Goal: Find specific page/section: Find specific page/section

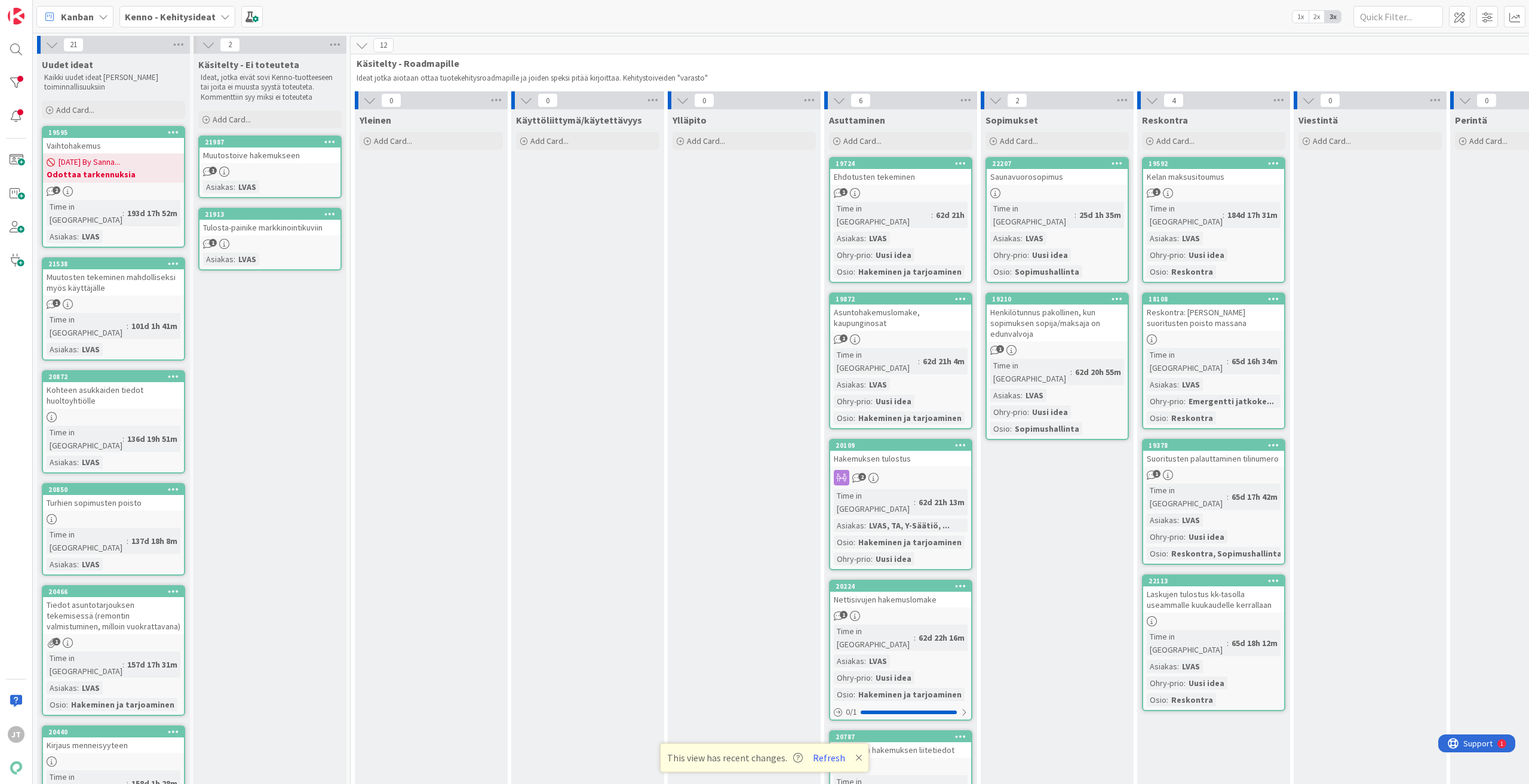
click at [179, 16] on b "Kenno - Kehitysideat" at bounding box center [170, 16] width 91 height 12
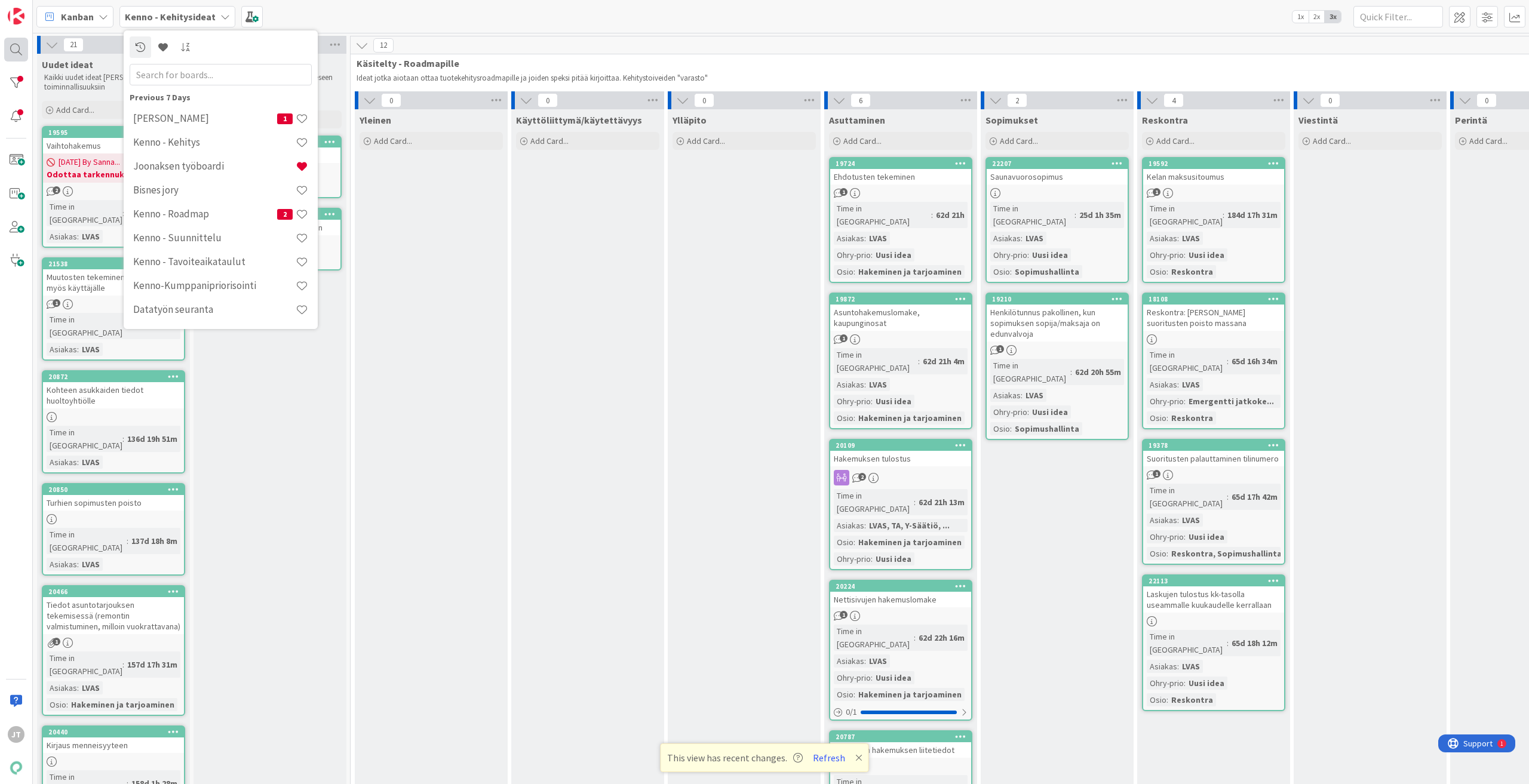
click at [9, 47] on div at bounding box center [16, 50] width 24 height 24
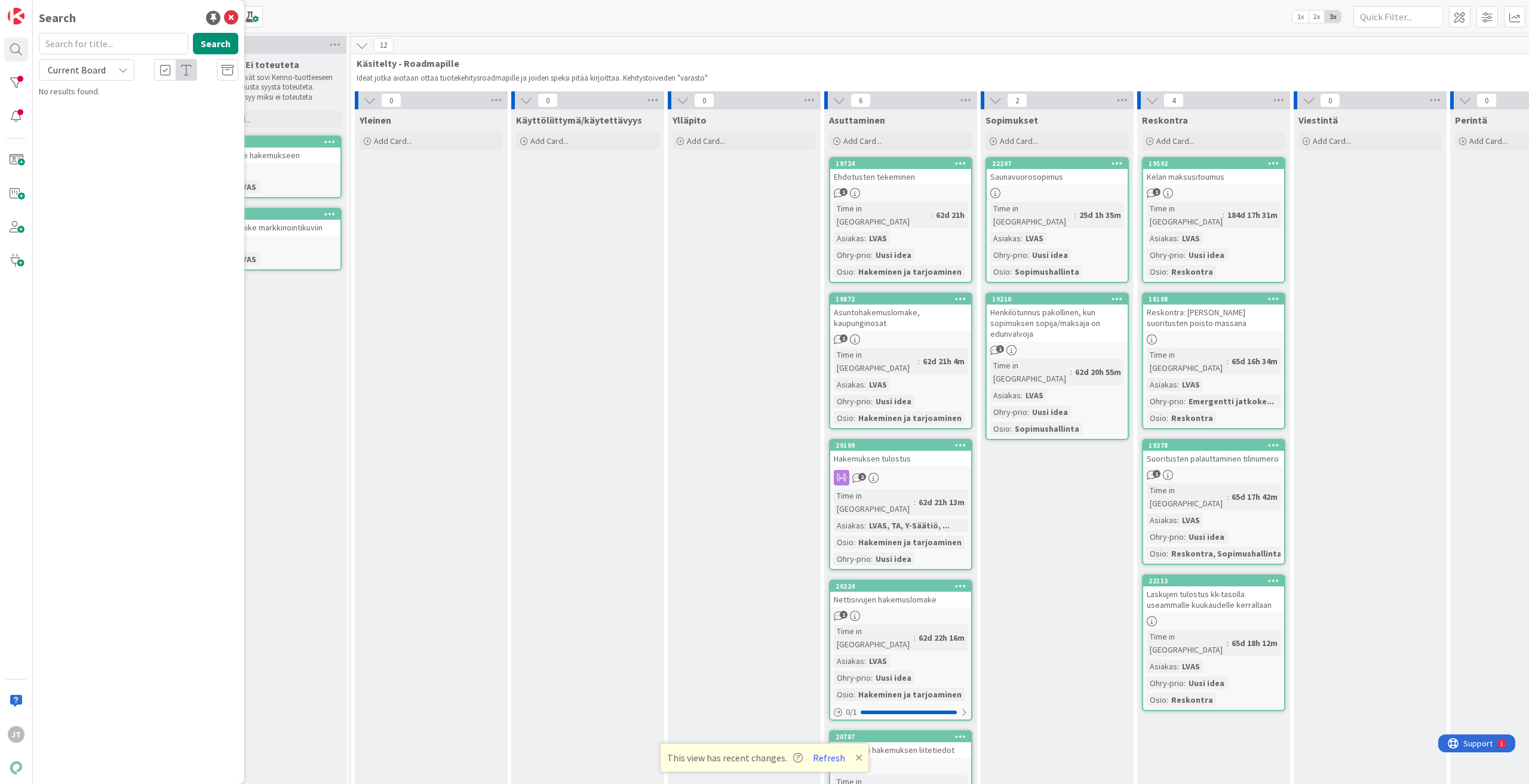
click at [93, 67] on span "Current Board" at bounding box center [77, 69] width 58 height 12
click at [95, 116] on span "All Boards" at bounding box center [107, 119] width 125 height 18
click at [96, 47] on input "text" at bounding box center [112, 43] width 149 height 22
paste input "11540"
type input "11540"
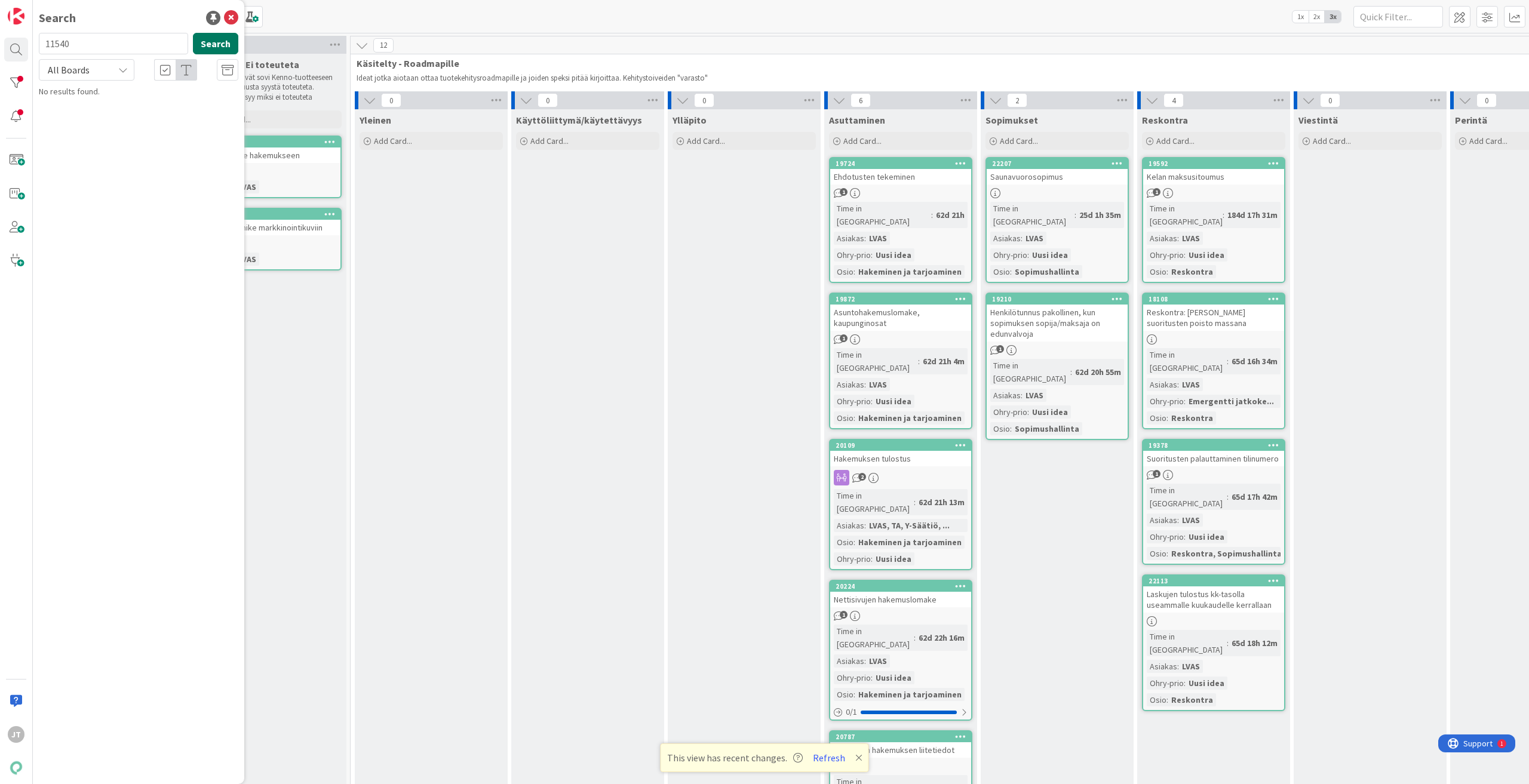
click at [210, 44] on button "Search" at bounding box center [215, 43] width 45 height 22
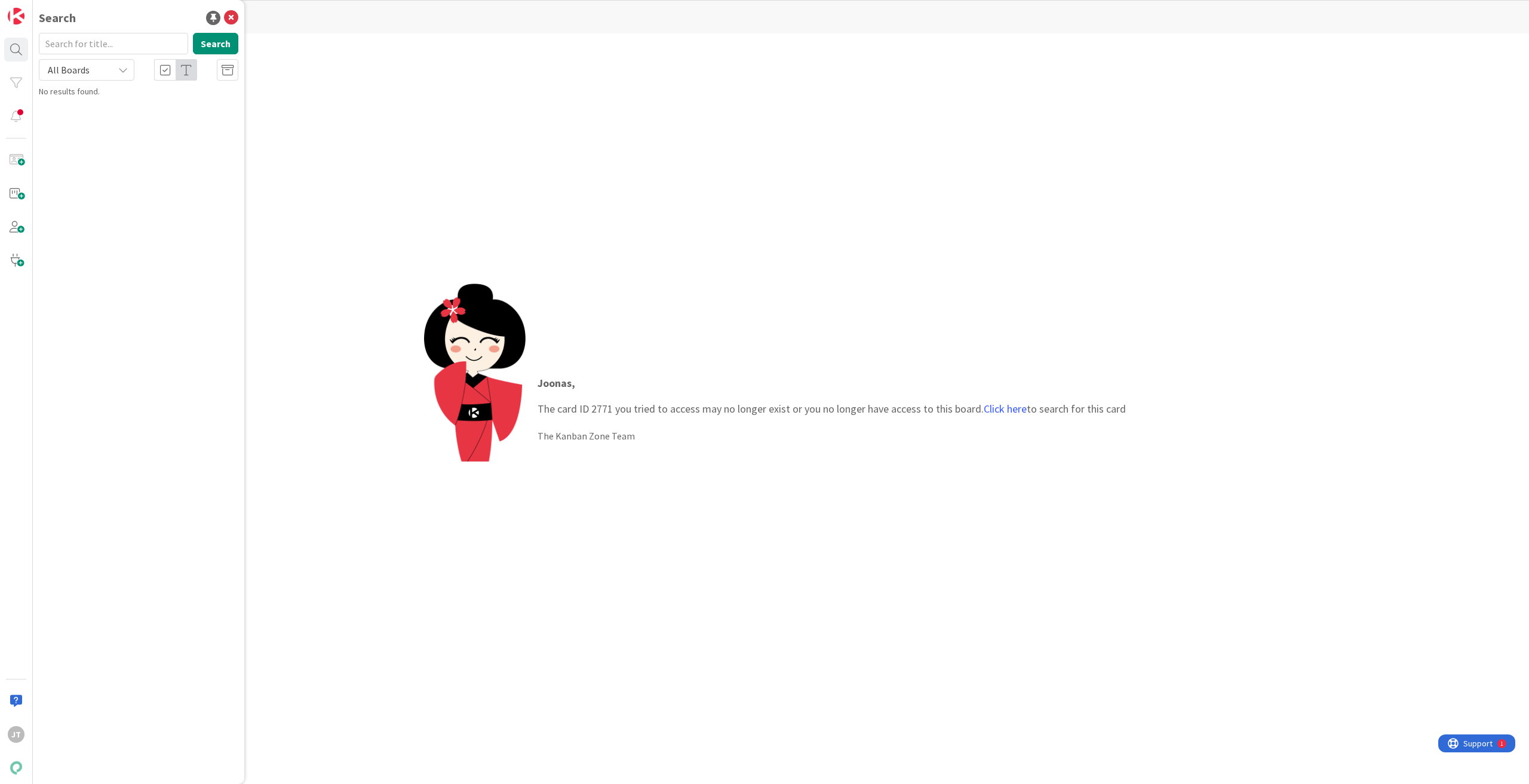
click at [607, 411] on p "Joonas , The card ID 2771 you tried to access may no longer exist or you no lon…" at bounding box center [832, 395] width 588 height 42
copy p "2771"
click at [19, 52] on div at bounding box center [16, 50] width 24 height 24
click at [63, 70] on span "All Boards" at bounding box center [68, 69] width 42 height 12
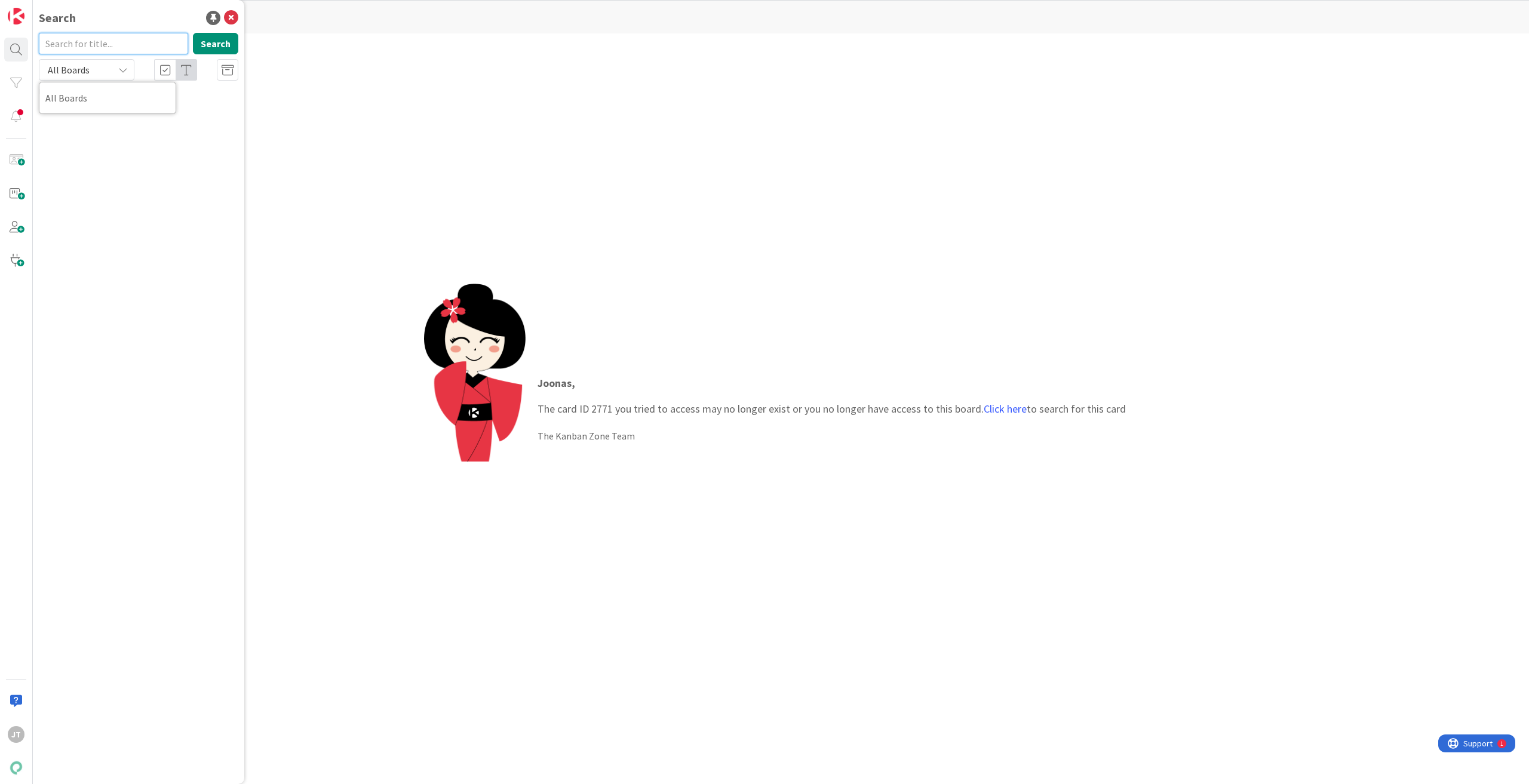
click at [83, 40] on input "text" at bounding box center [112, 43] width 149 height 22
paste input "2771"
click at [208, 38] on button "Search" at bounding box center [215, 43] width 45 height 22
type input "2771"
click at [128, 101] on span "Tarkastusten listan järjestyksen muutos" at bounding box center [156, 104] width 142 height 10
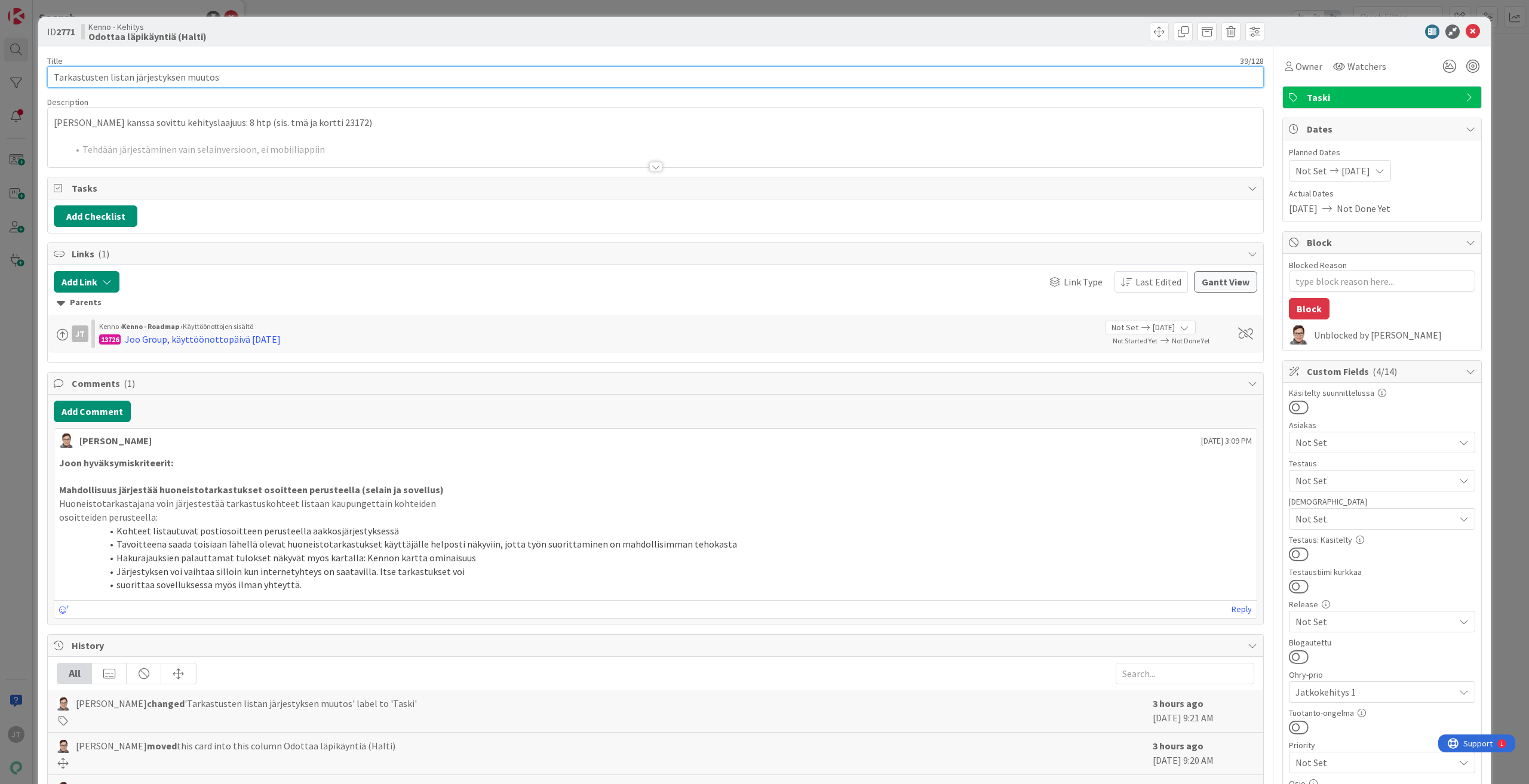
click at [172, 77] on input "Tarkastusten listan järjestyksen muutos" at bounding box center [655, 77] width 1217 height 22
click at [1465, 30] on icon at bounding box center [1472, 31] width 14 height 14
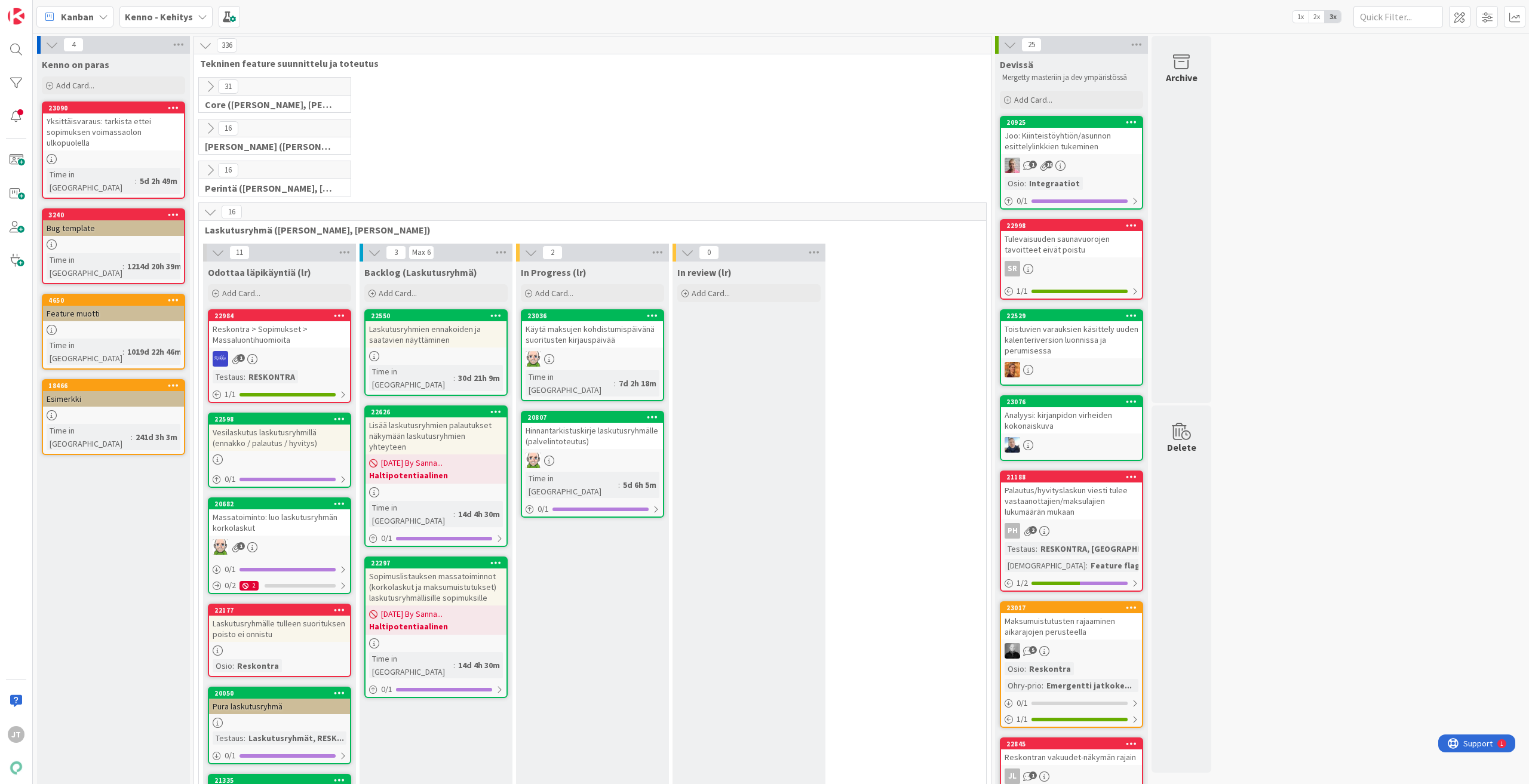
click at [210, 123] on icon at bounding box center [210, 128] width 13 height 13
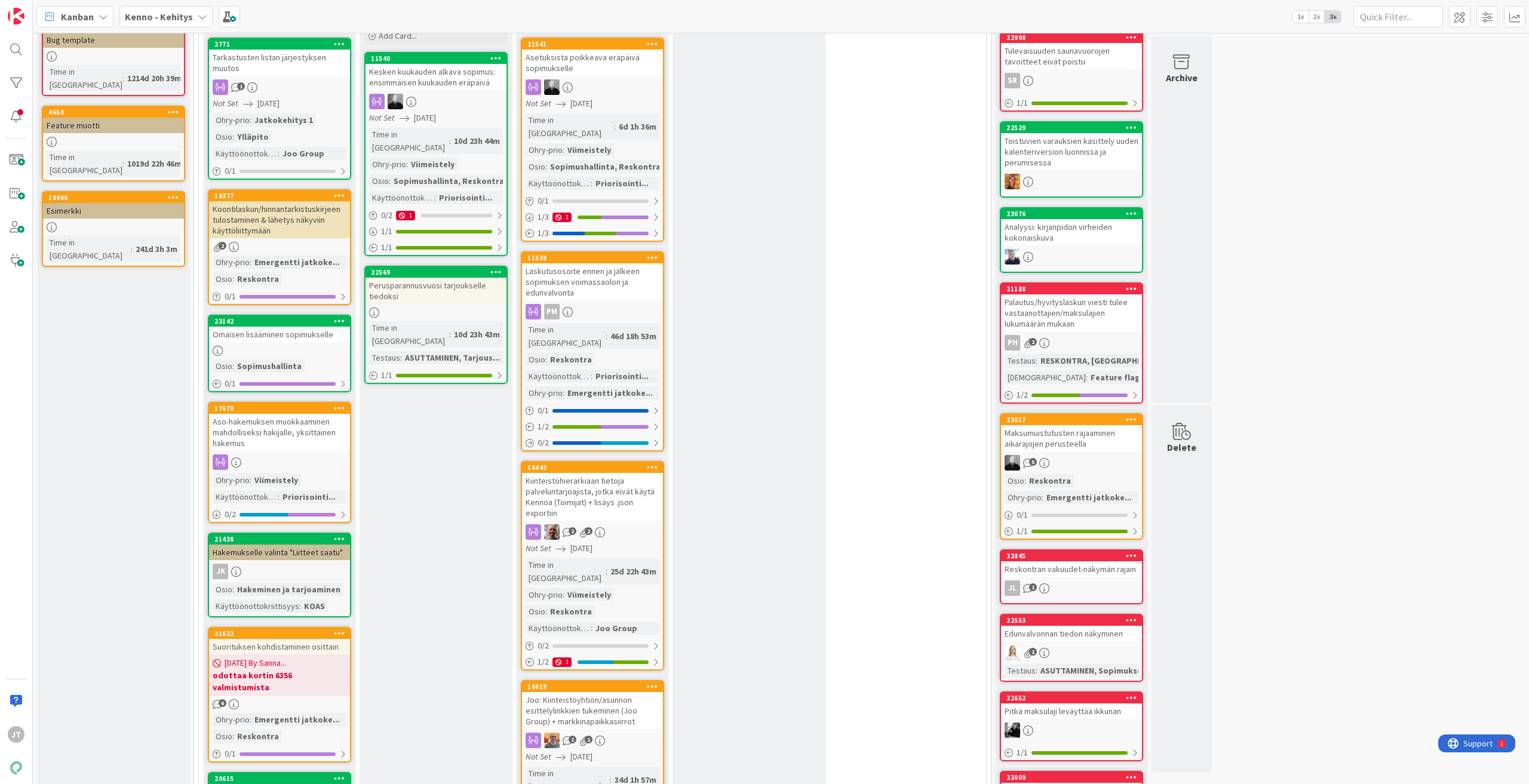
scroll to position [120, 0]
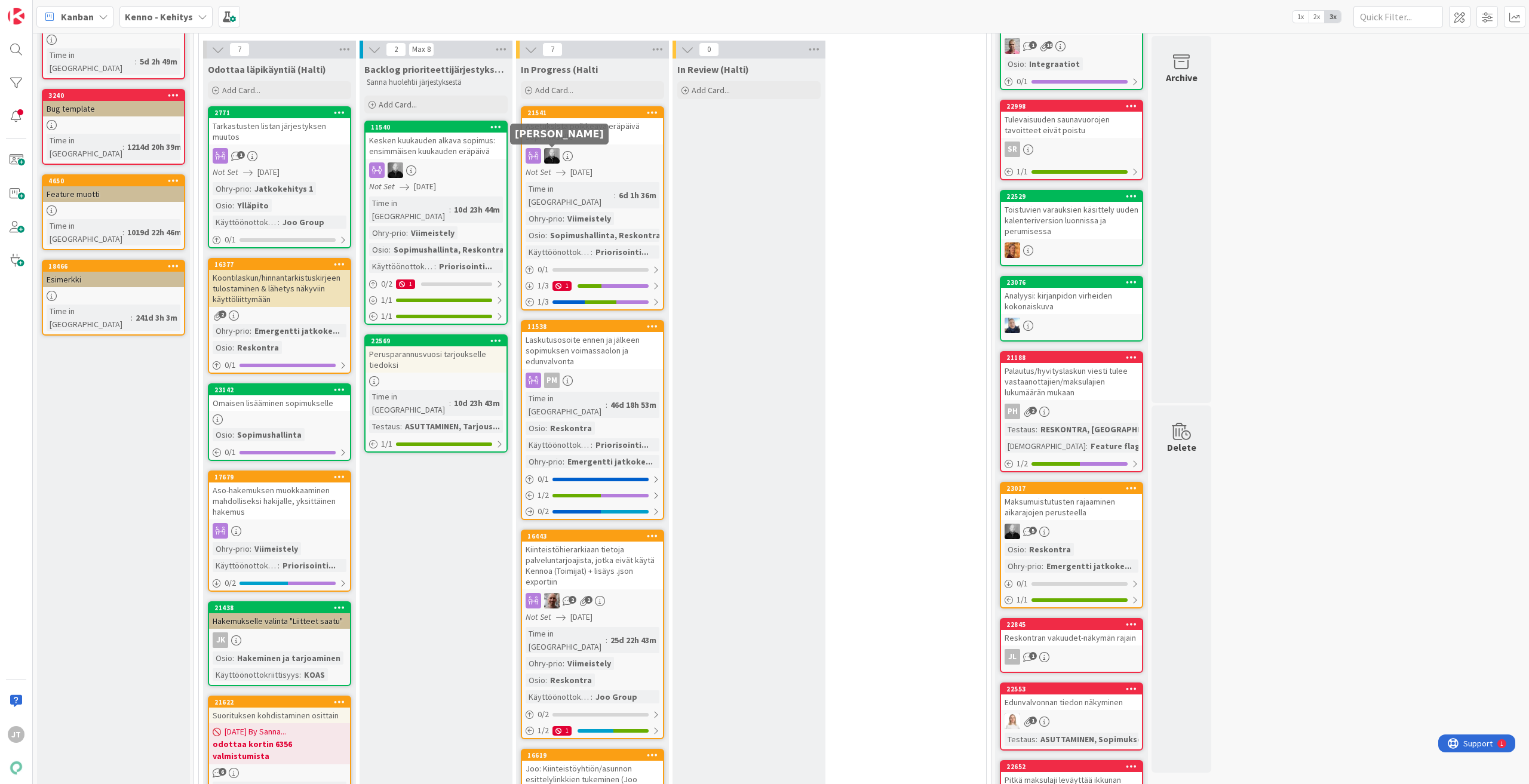
click at [557, 158] on img at bounding box center [552, 155] width 16 height 16
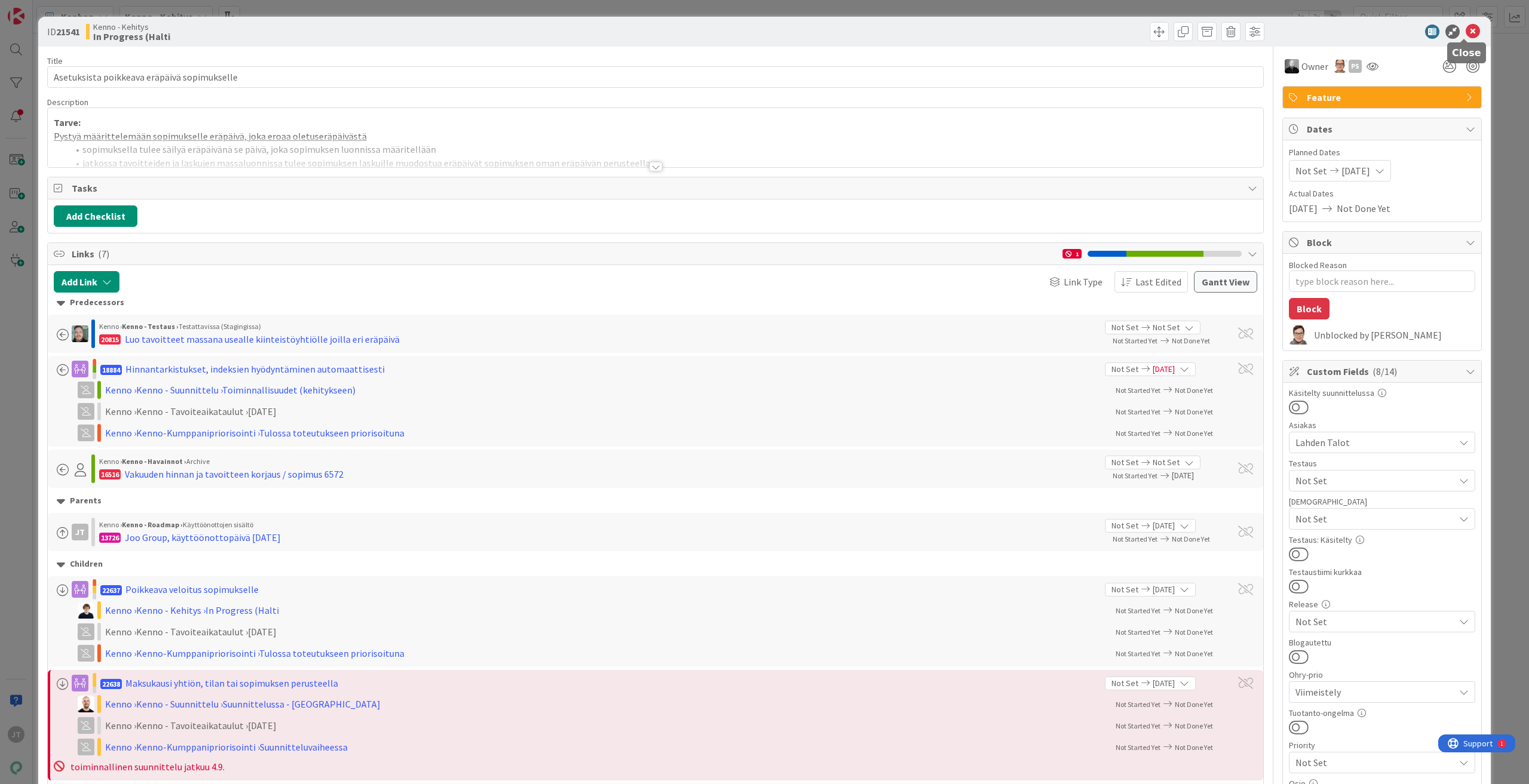
click at [1467, 32] on icon at bounding box center [1472, 31] width 14 height 14
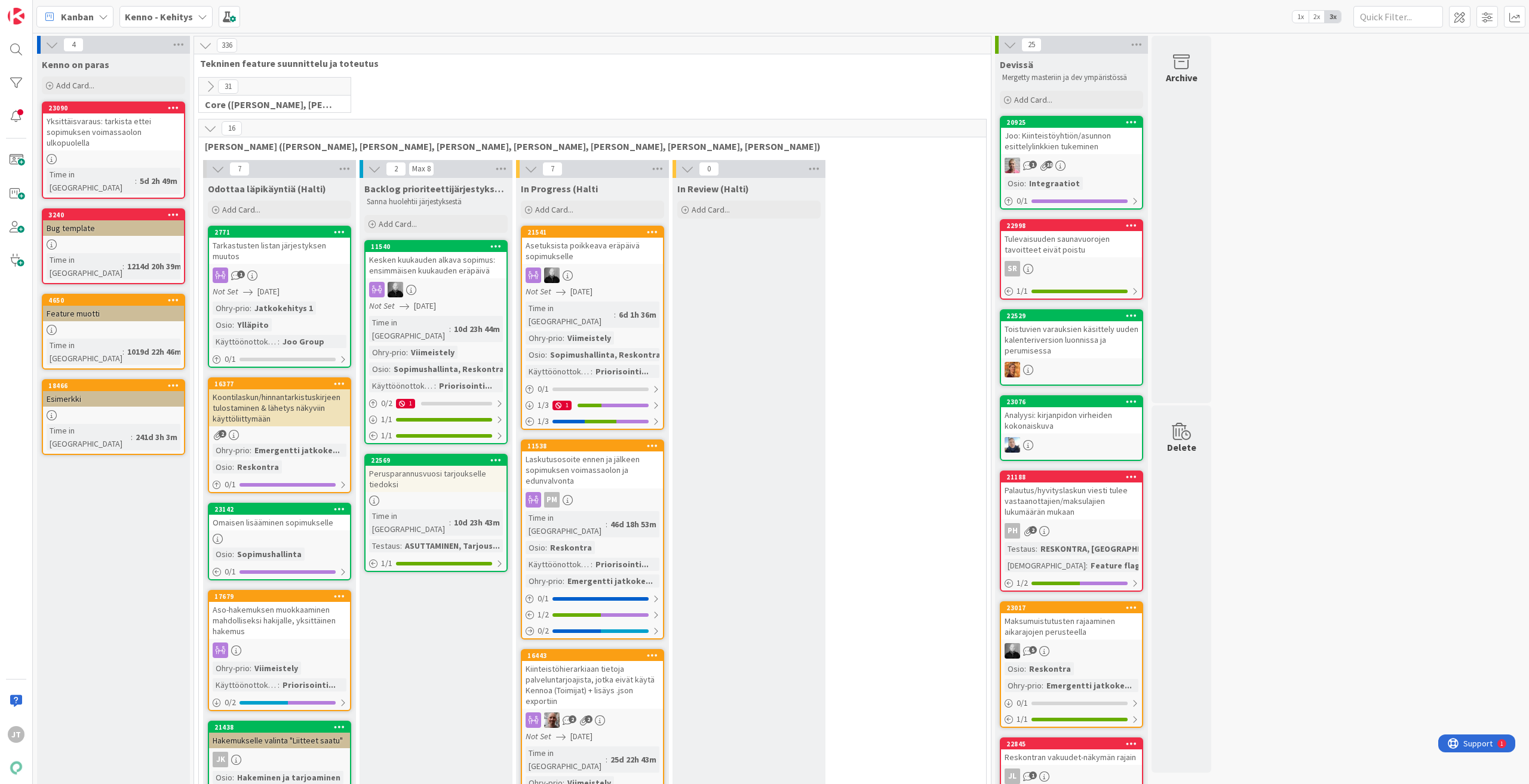
click at [1082, 157] on link "20925 Joo: Kiinteistöyhtiön/asunnon esittelylinkkien tukeminen 1 10 Osio : Inte…" at bounding box center [1071, 163] width 143 height 94
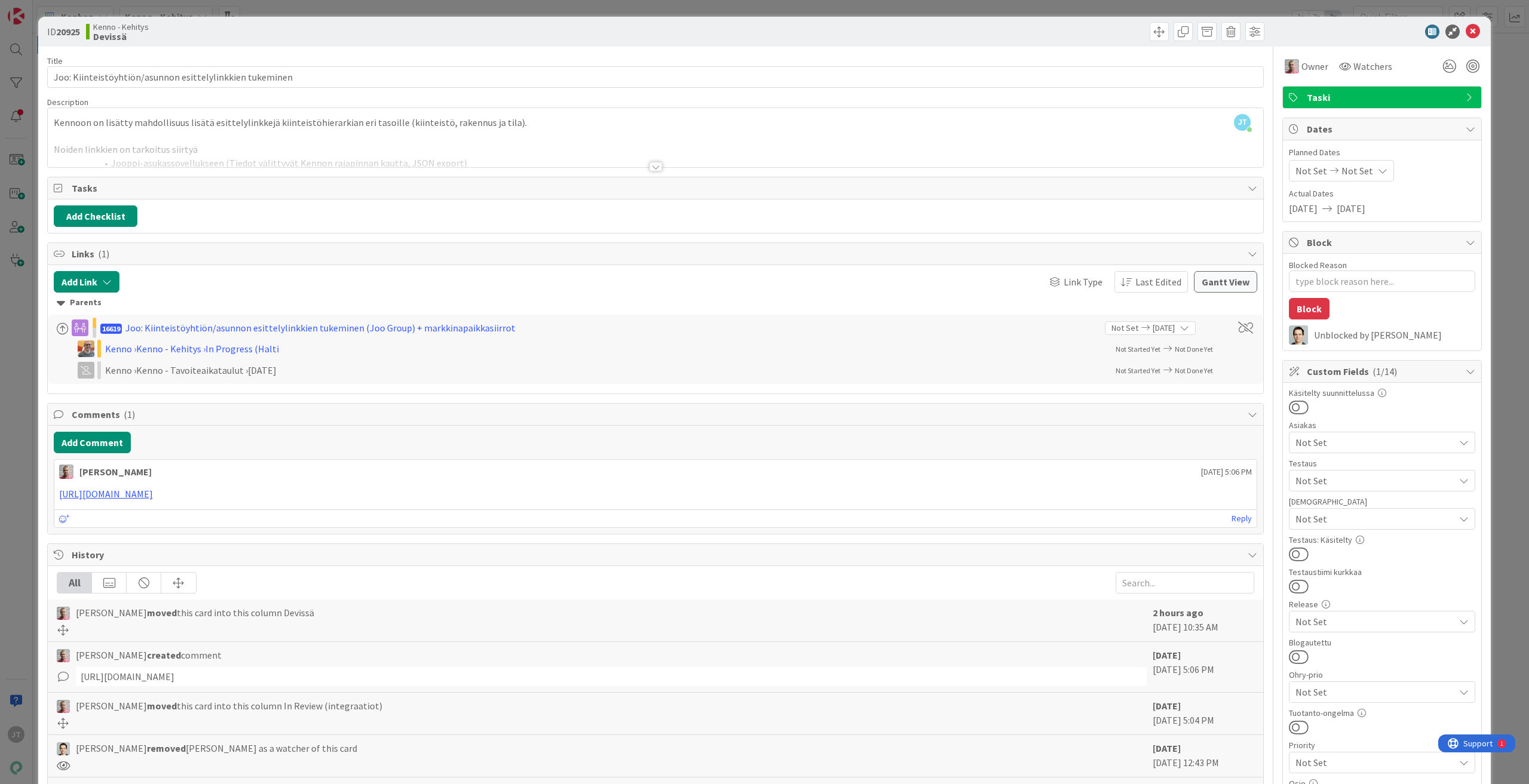
click at [649, 169] on div at bounding box center [656, 167] width 13 height 9
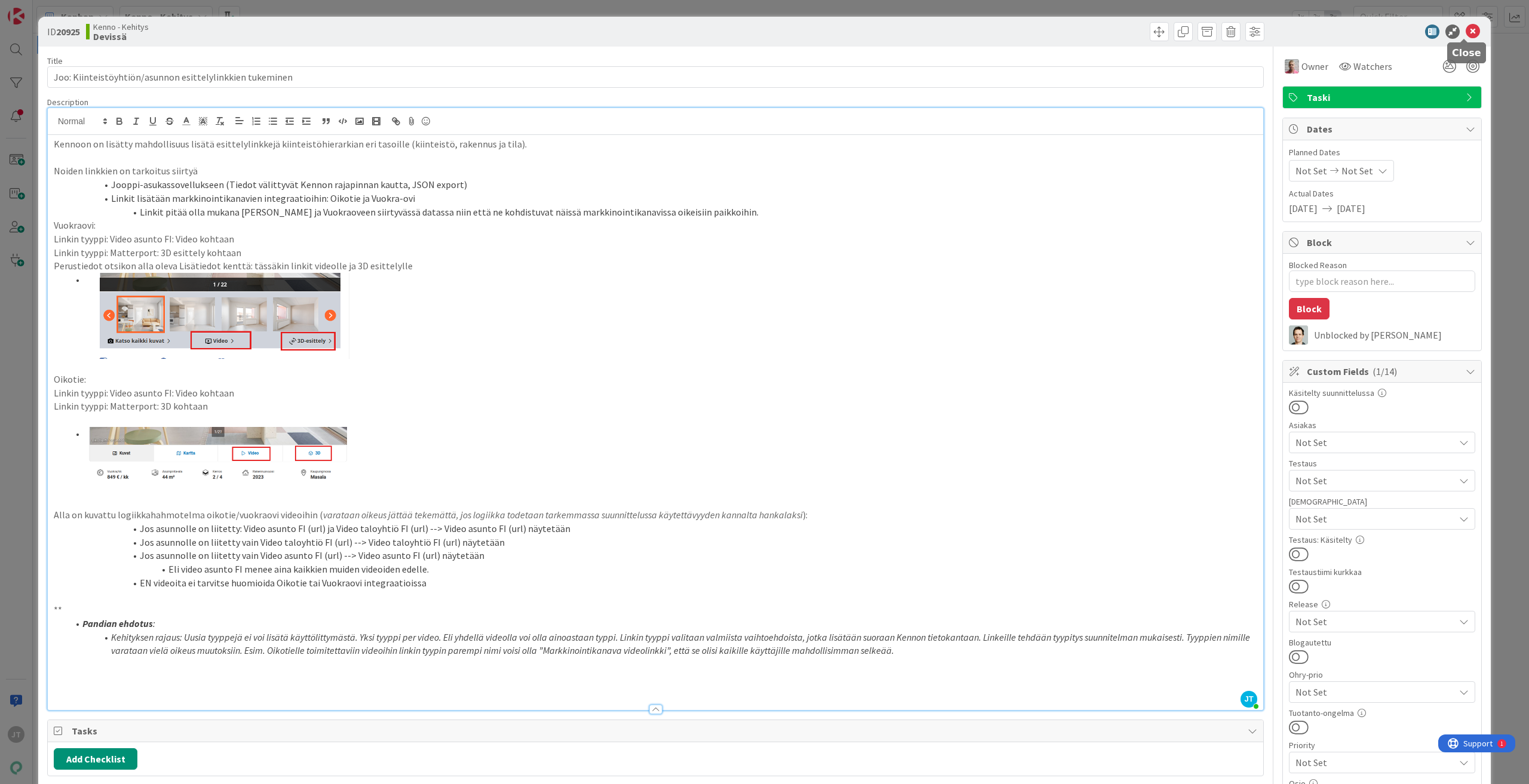
click at [1465, 33] on icon at bounding box center [1472, 31] width 14 height 14
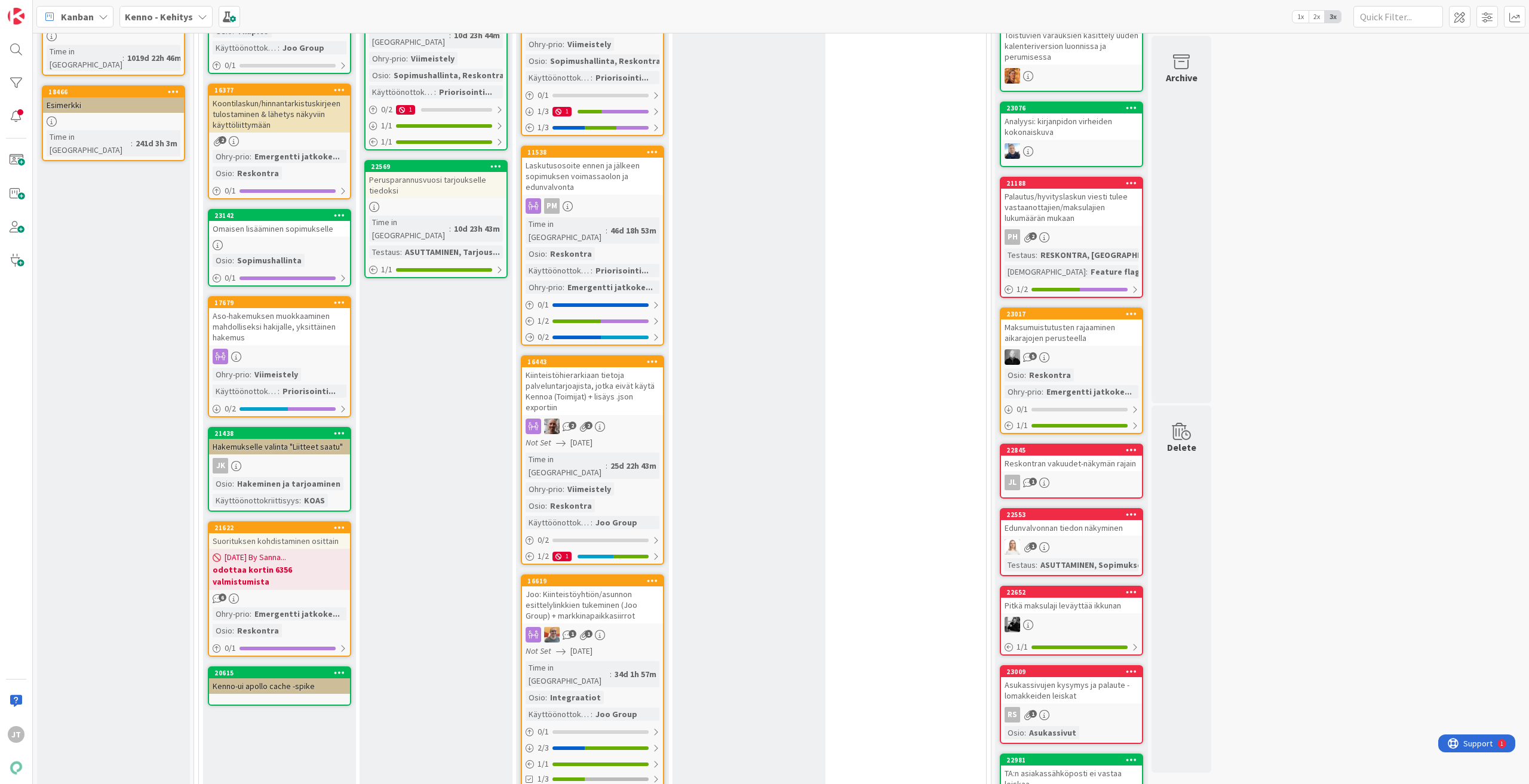
scroll to position [299, 0]
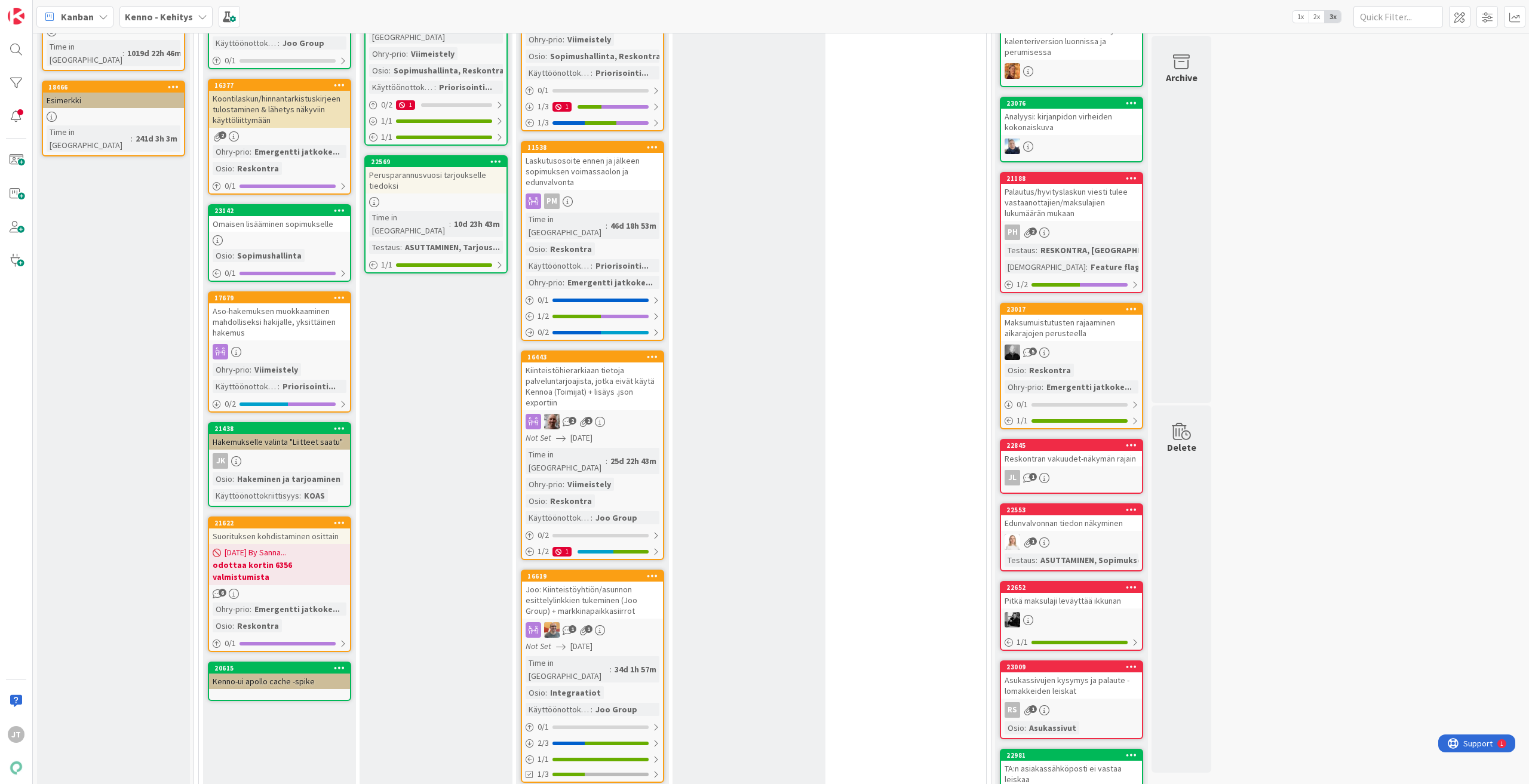
click at [1074, 128] on div "Analyysi: kirjanpidon virheiden kokonaiskuva" at bounding box center [1071, 122] width 141 height 26
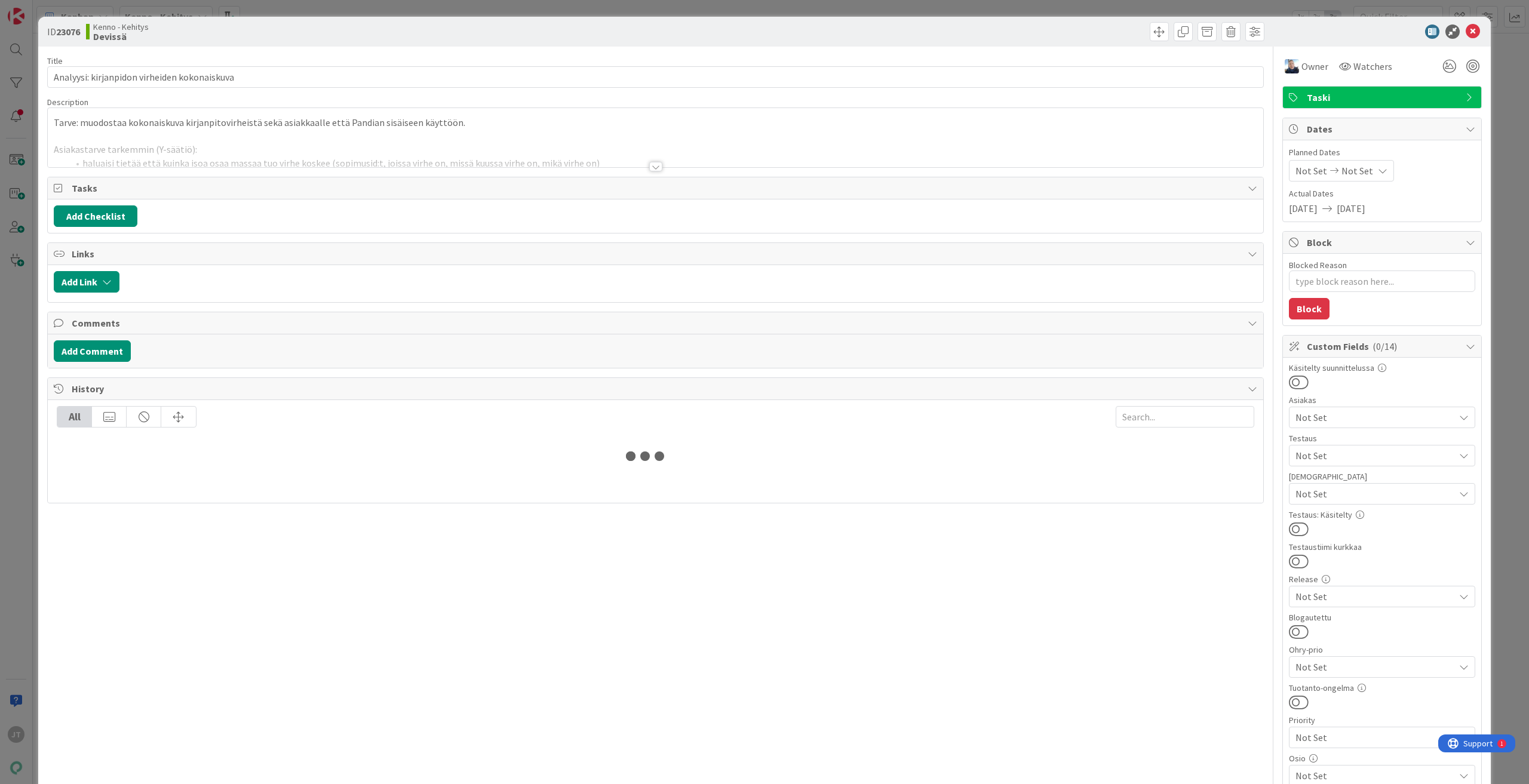
type textarea "x"
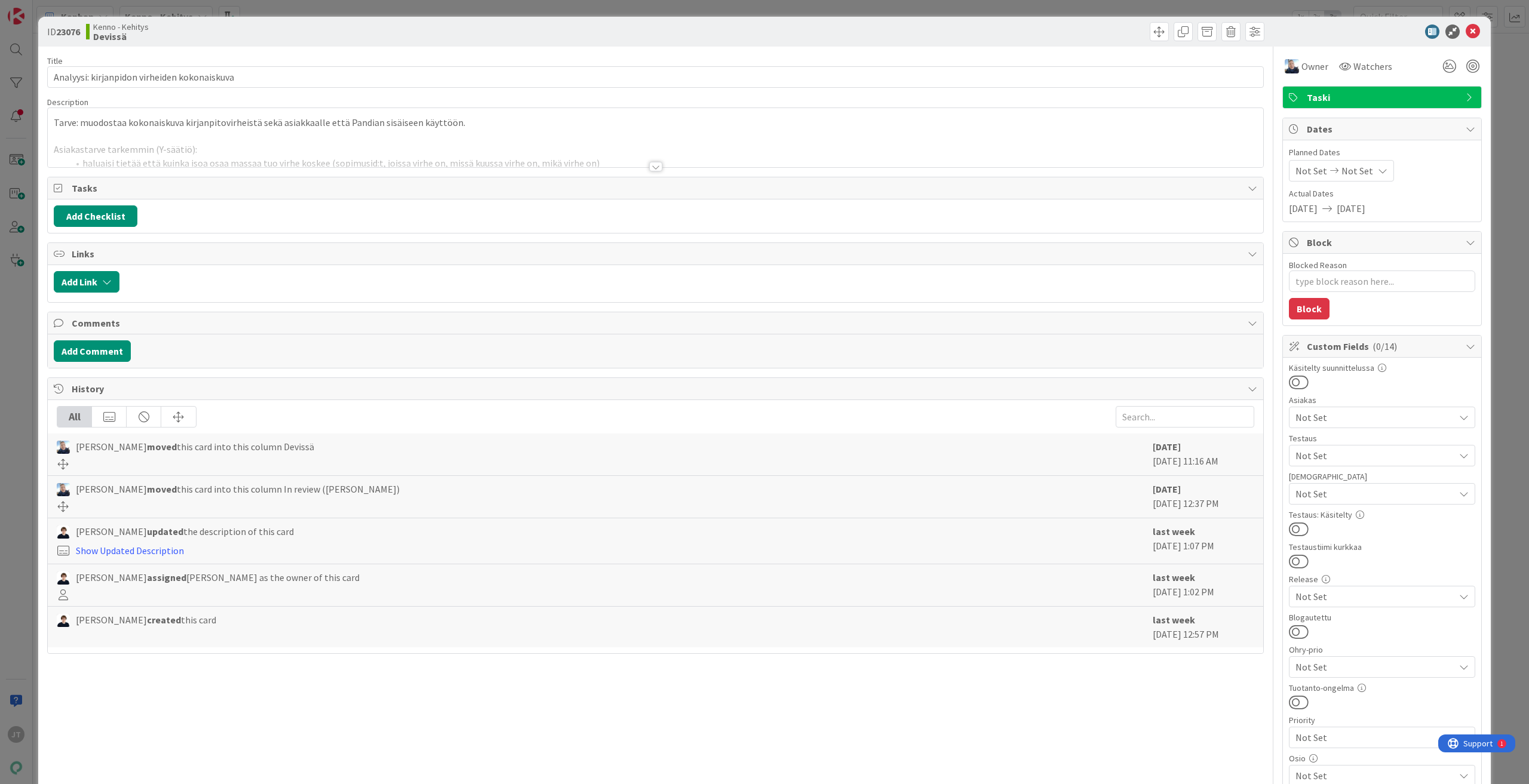
click at [654, 168] on div at bounding box center [656, 167] width 13 height 9
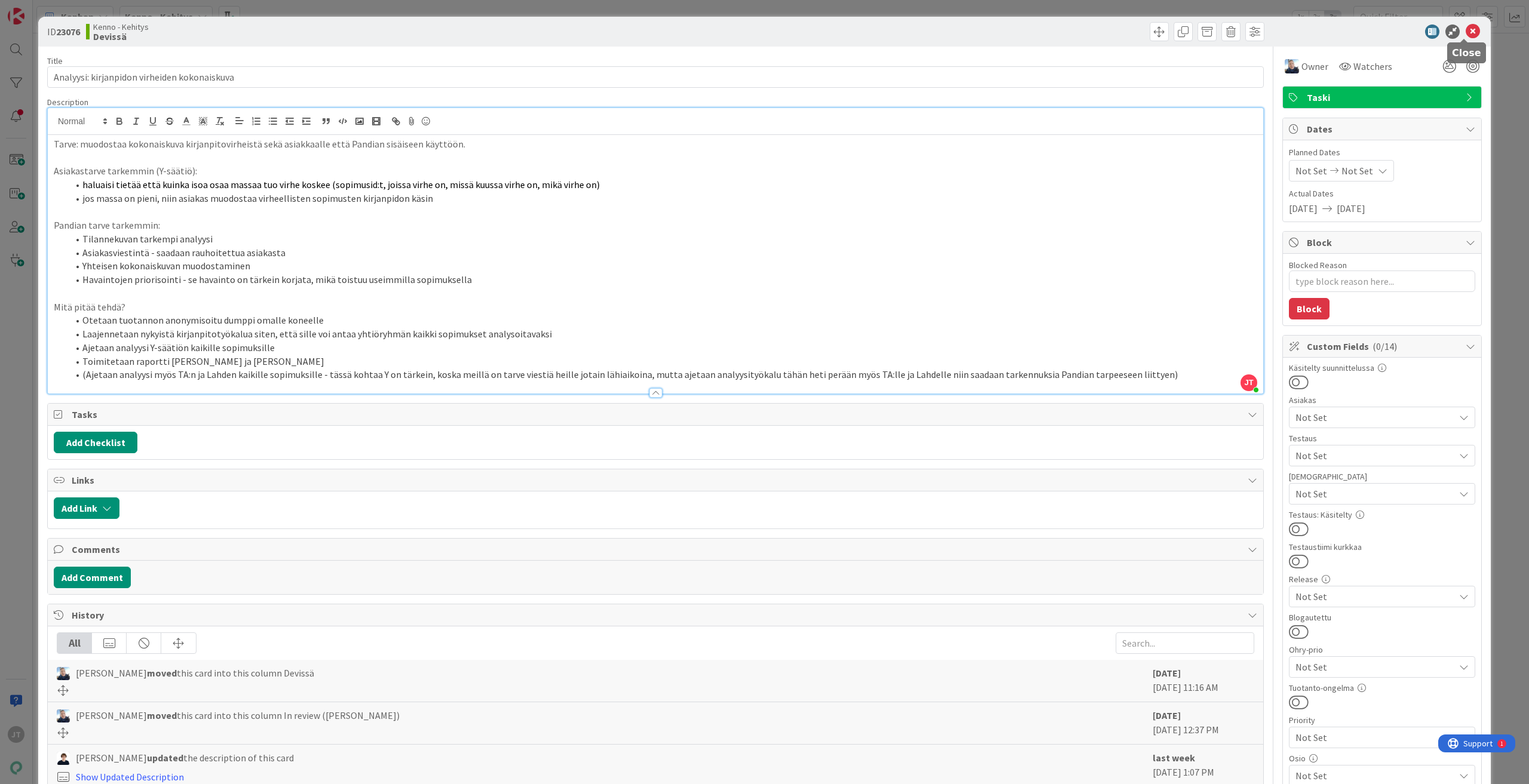
click at [1465, 32] on icon at bounding box center [1472, 31] width 14 height 14
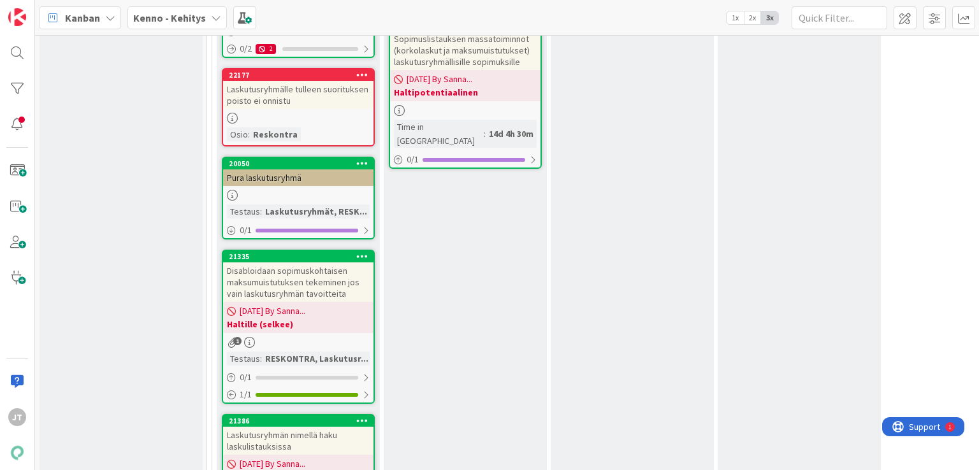
scroll to position [2168, 0]
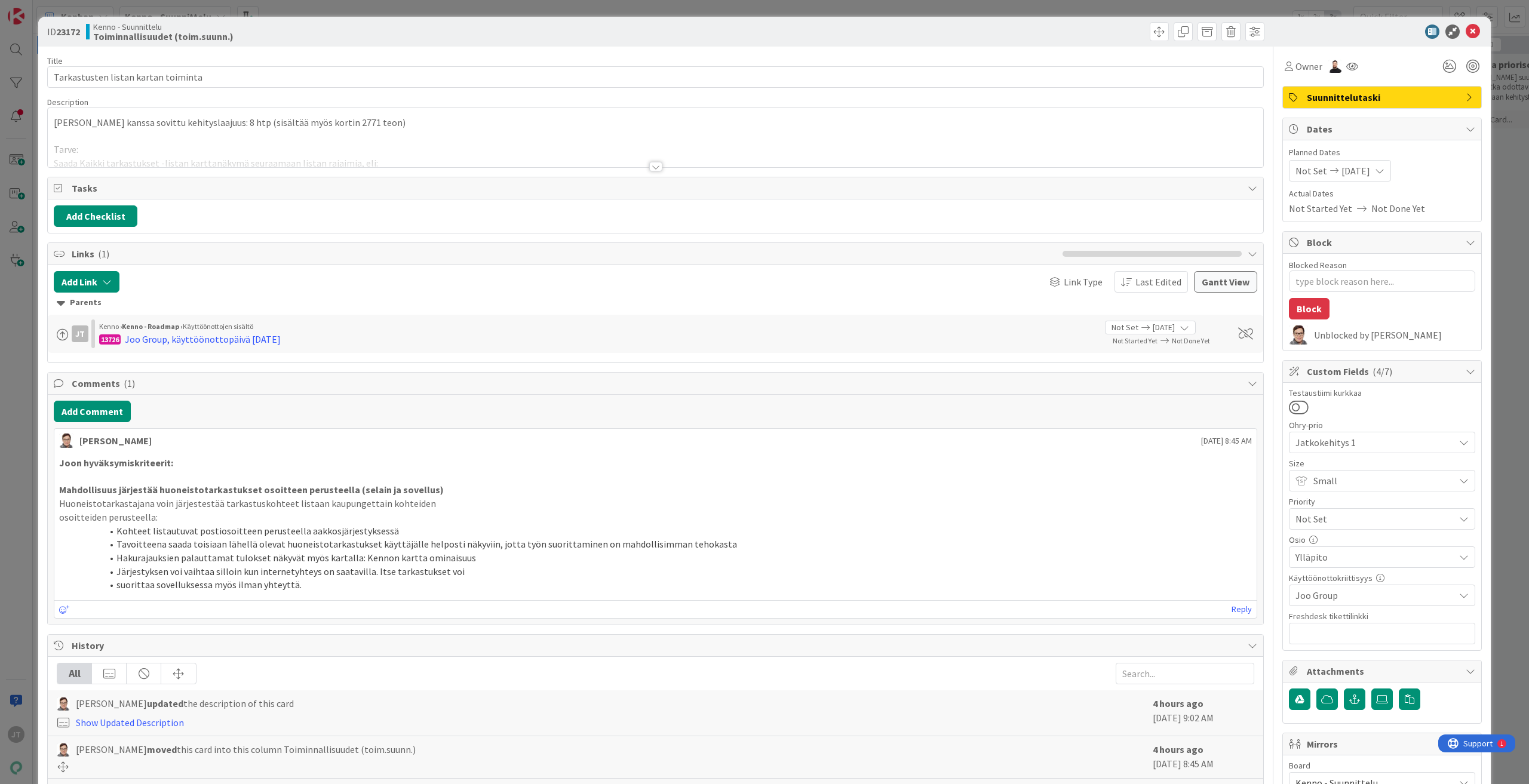
type textarea "x"
drag, startPoint x: 209, startPoint y: 79, endPoint x: 0, endPoint y: 81, distance: 209.0
click at [0, 81] on div "ID 23172 Kenno - Suunnittelu Toiminnallisuudet (toim.suunn.) Title 35 / 128 Tar…" at bounding box center [764, 392] width 1529 height 784
click at [70, 33] on b "23172" at bounding box center [68, 31] width 24 height 12
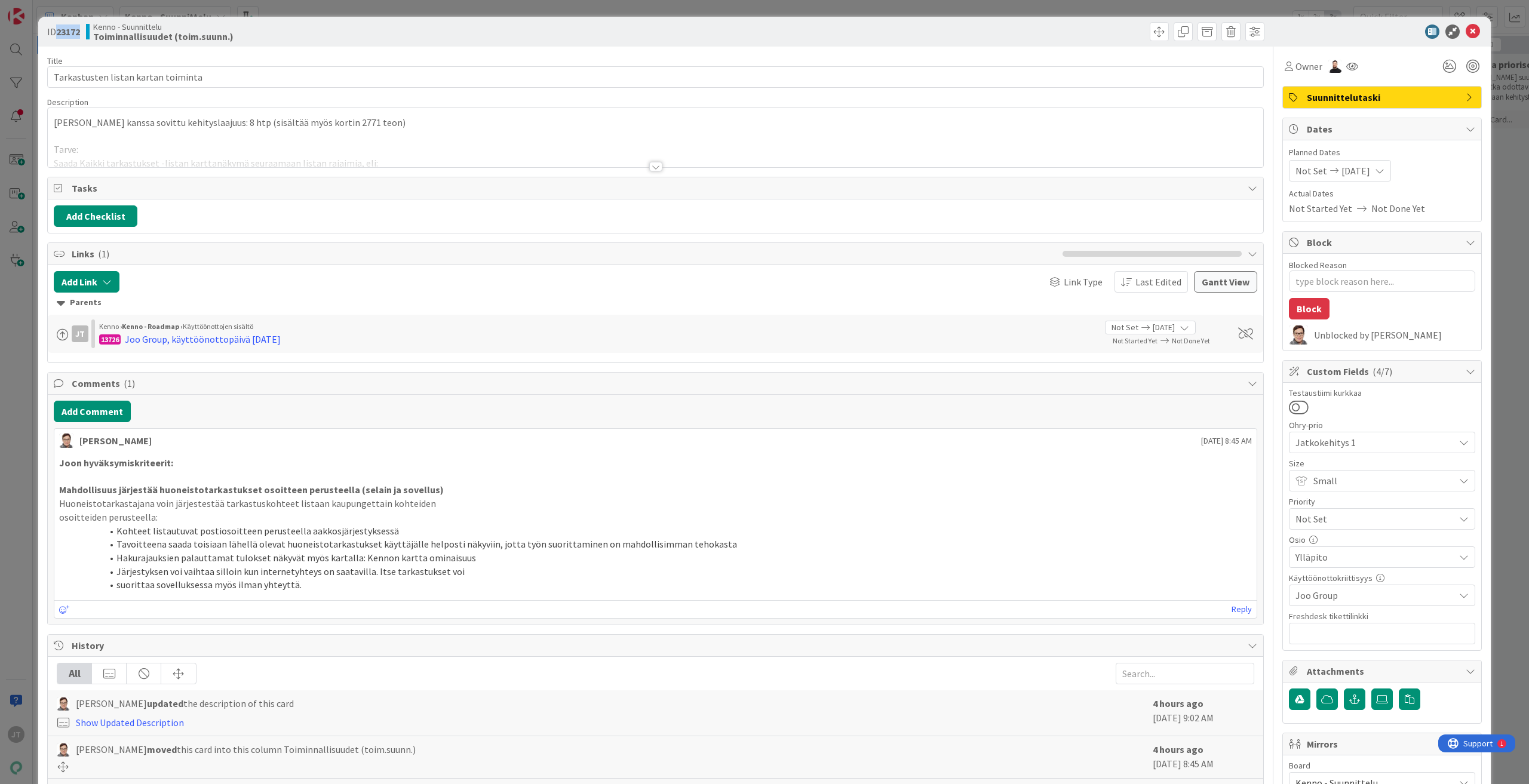
copy b "23172"
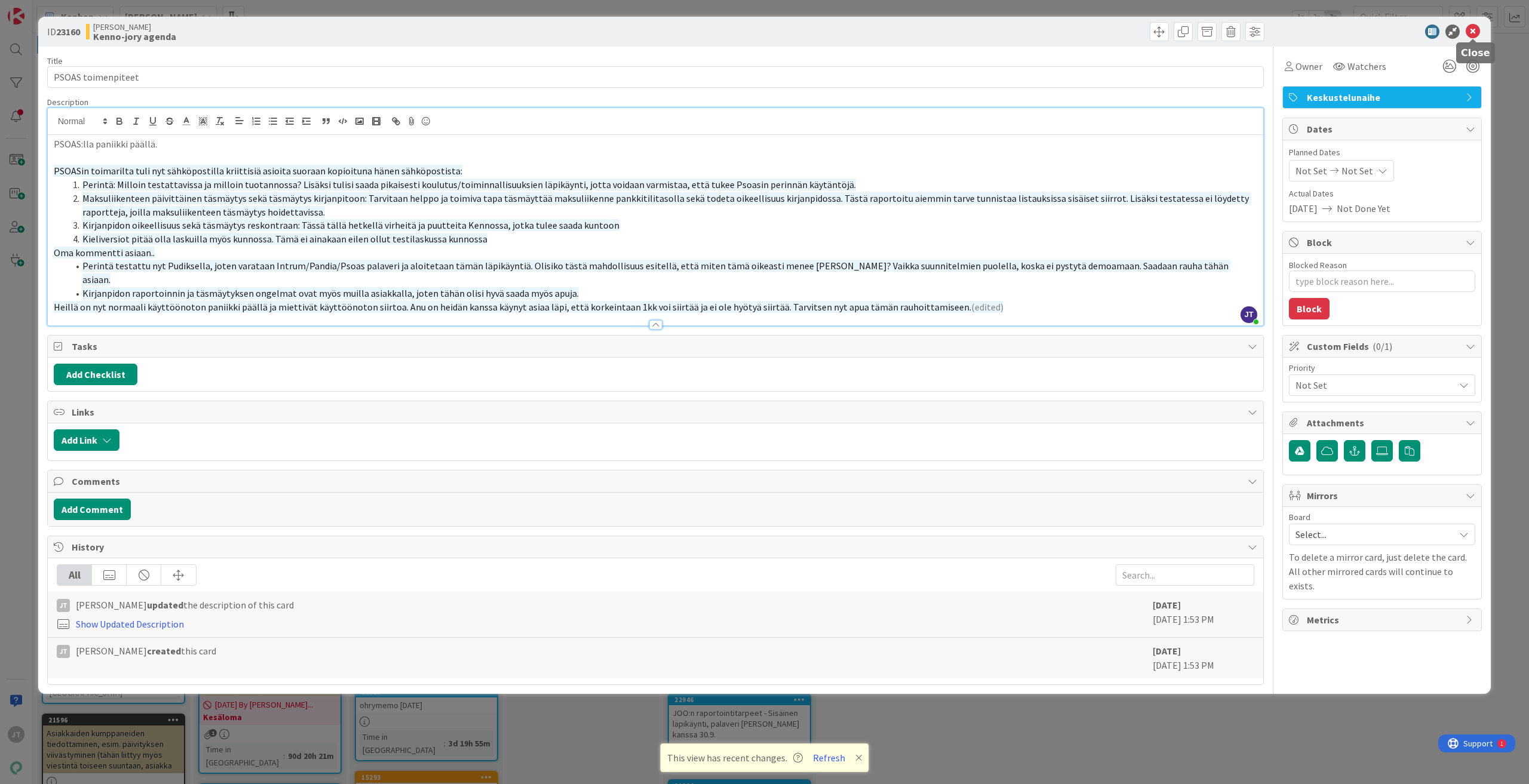
click at [1470, 26] on icon at bounding box center [1472, 31] width 14 height 14
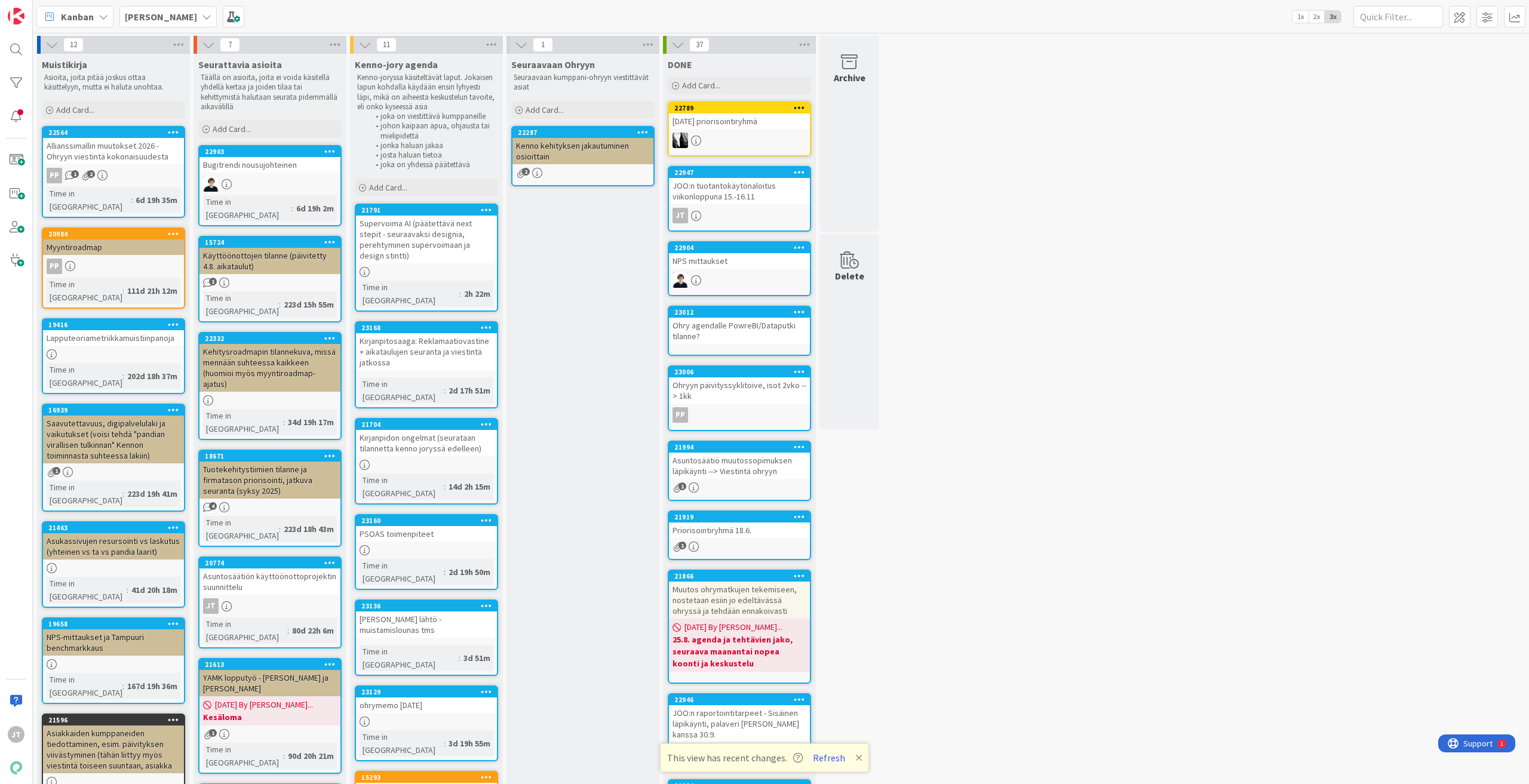
click at [150, 19] on b "[PERSON_NAME]" at bounding box center [160, 16] width 72 height 12
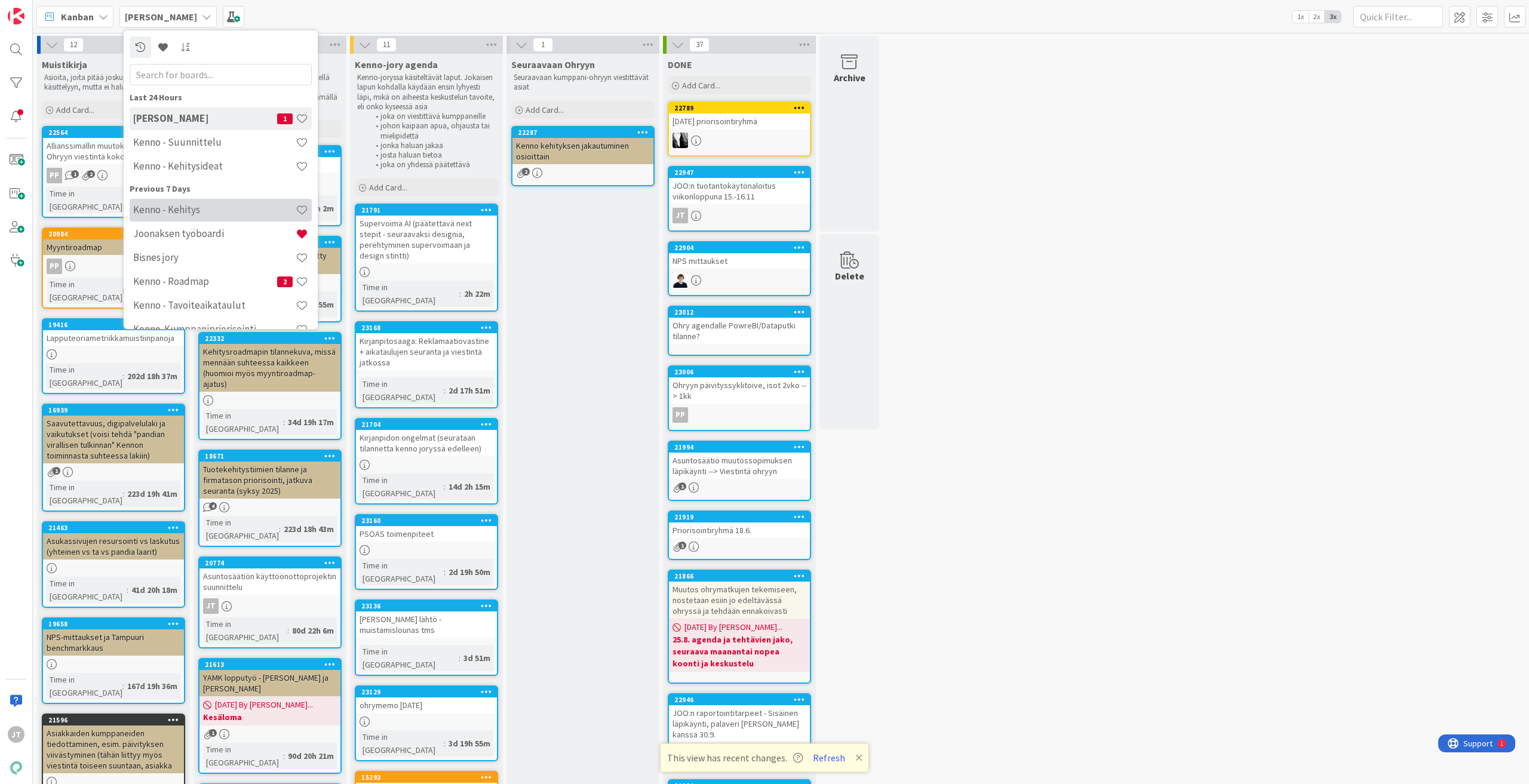
click at [183, 212] on h4 "Kenno - Kehitys" at bounding box center [214, 209] width 162 height 12
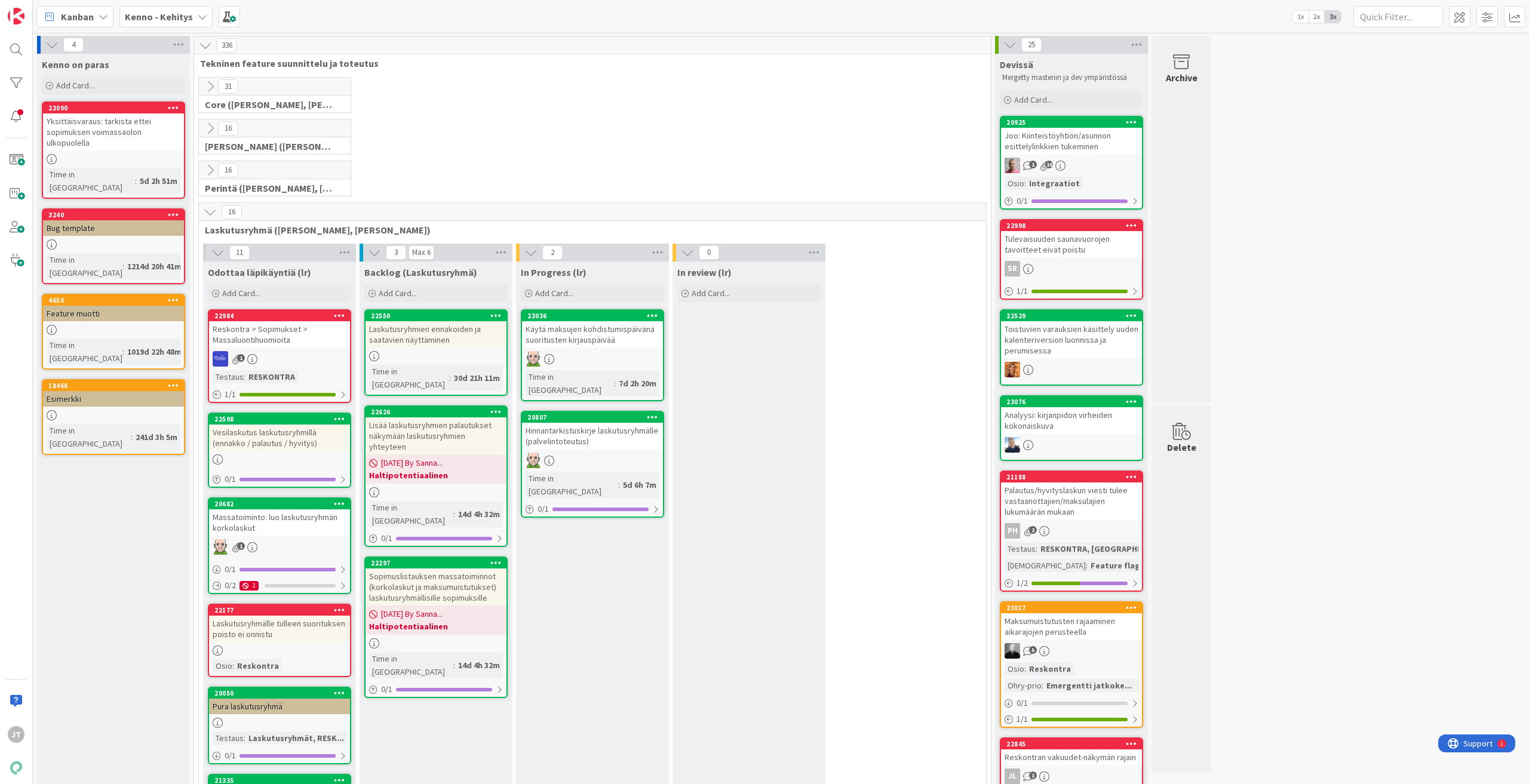
scroll to position [60, 0]
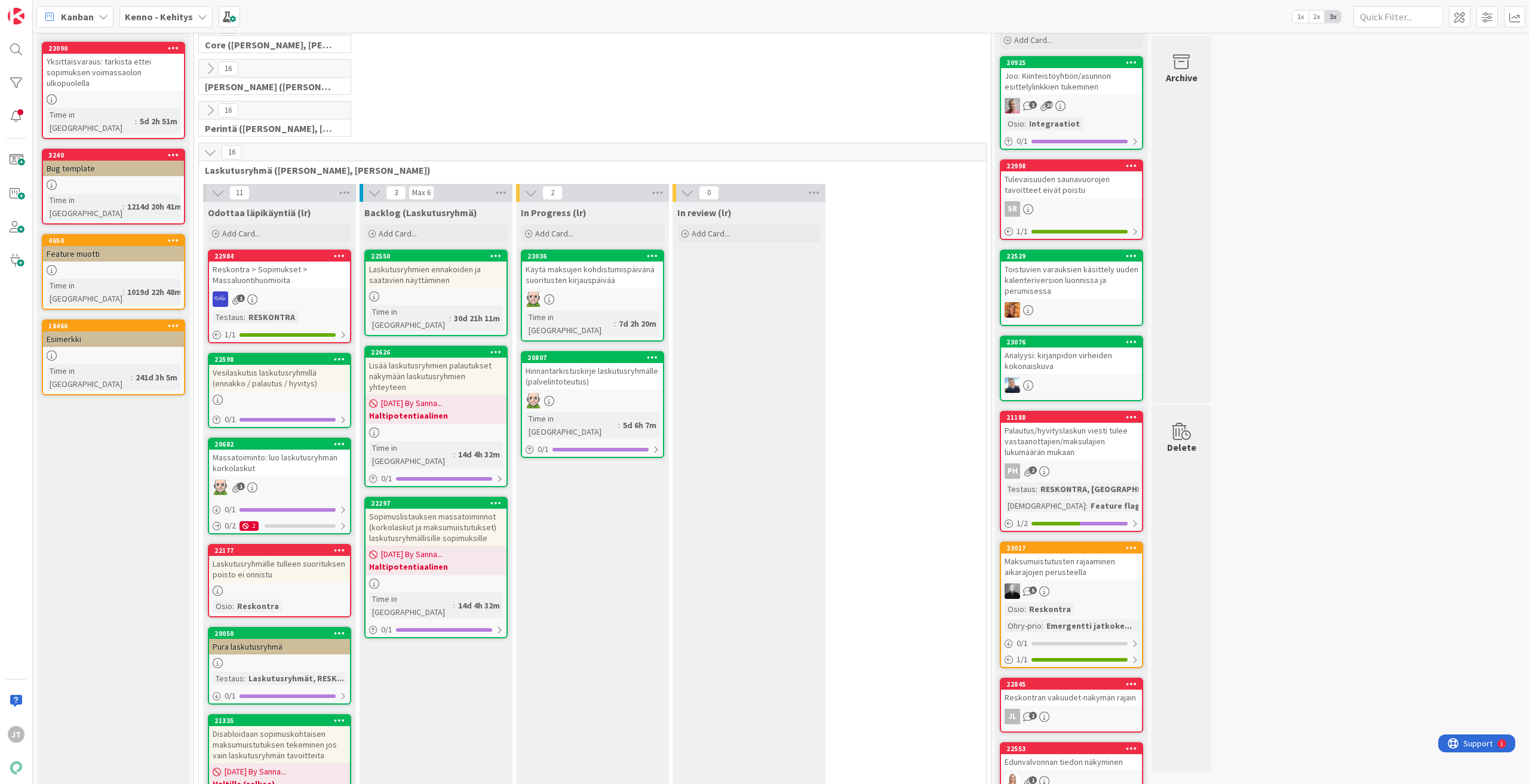
click at [211, 155] on icon at bounding box center [210, 153] width 13 height 13
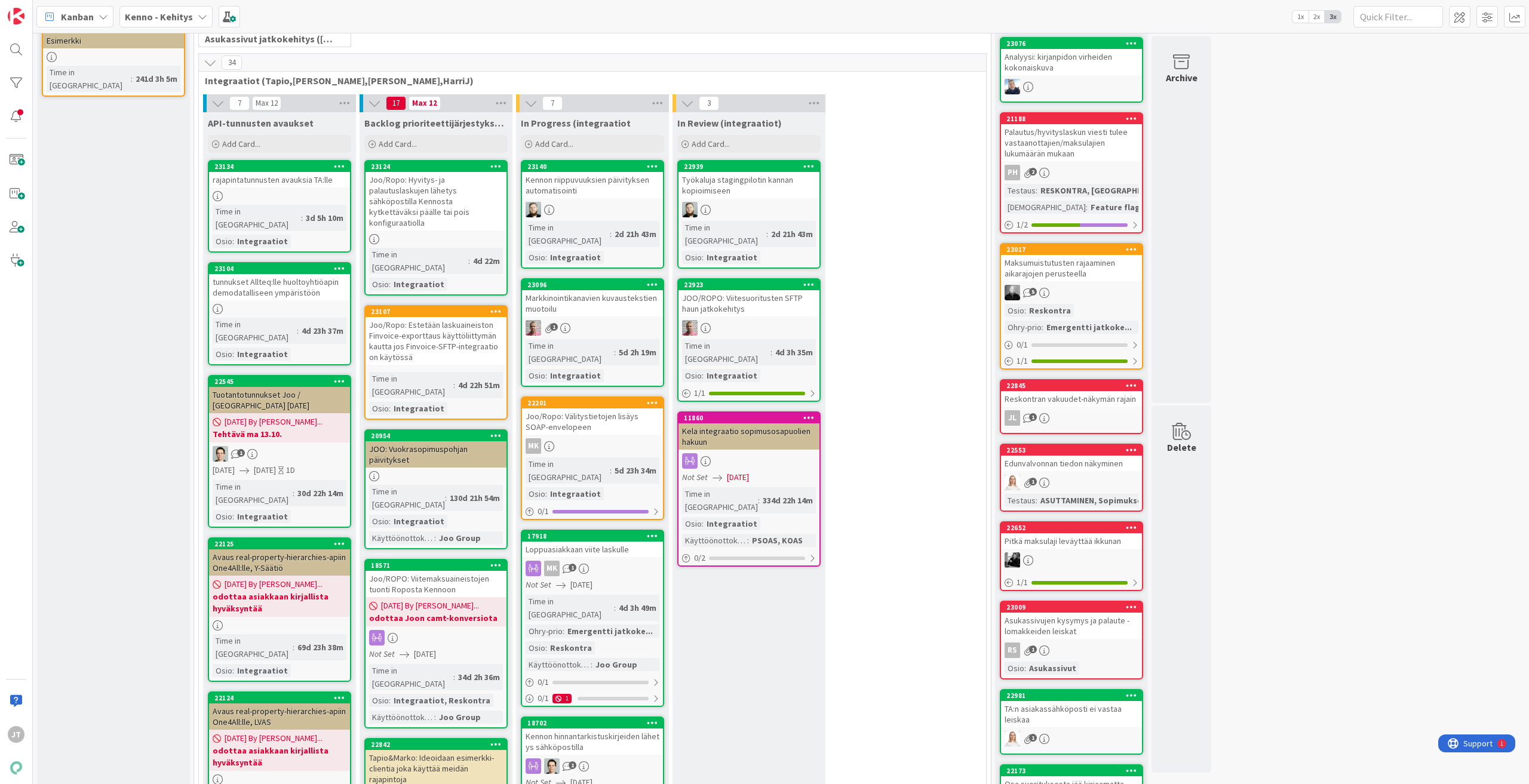
scroll to position [418, 0]
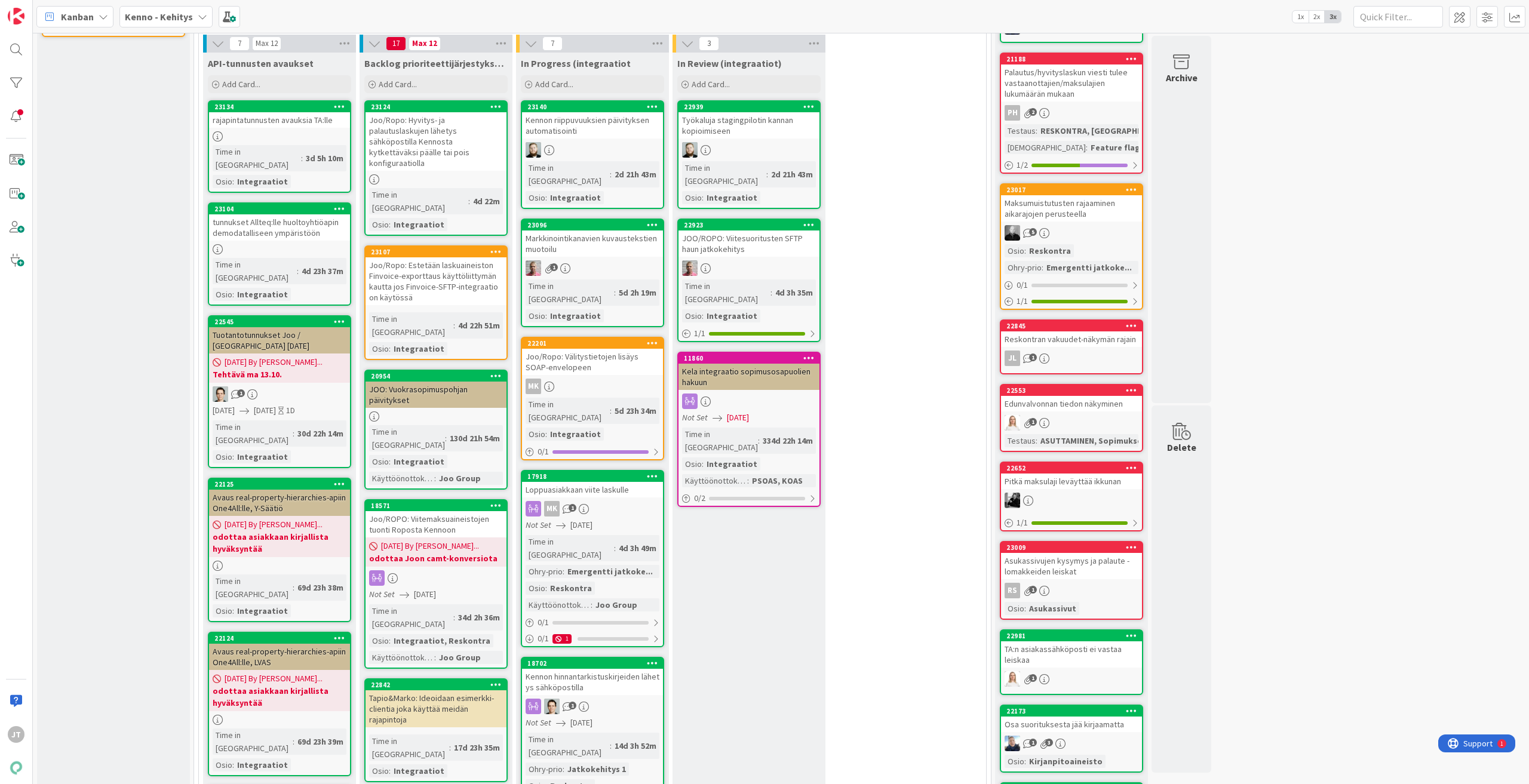
click at [591, 230] on div "Markkinointikanavien kuvaustekstien muotoilu" at bounding box center [592, 244] width 141 height 26
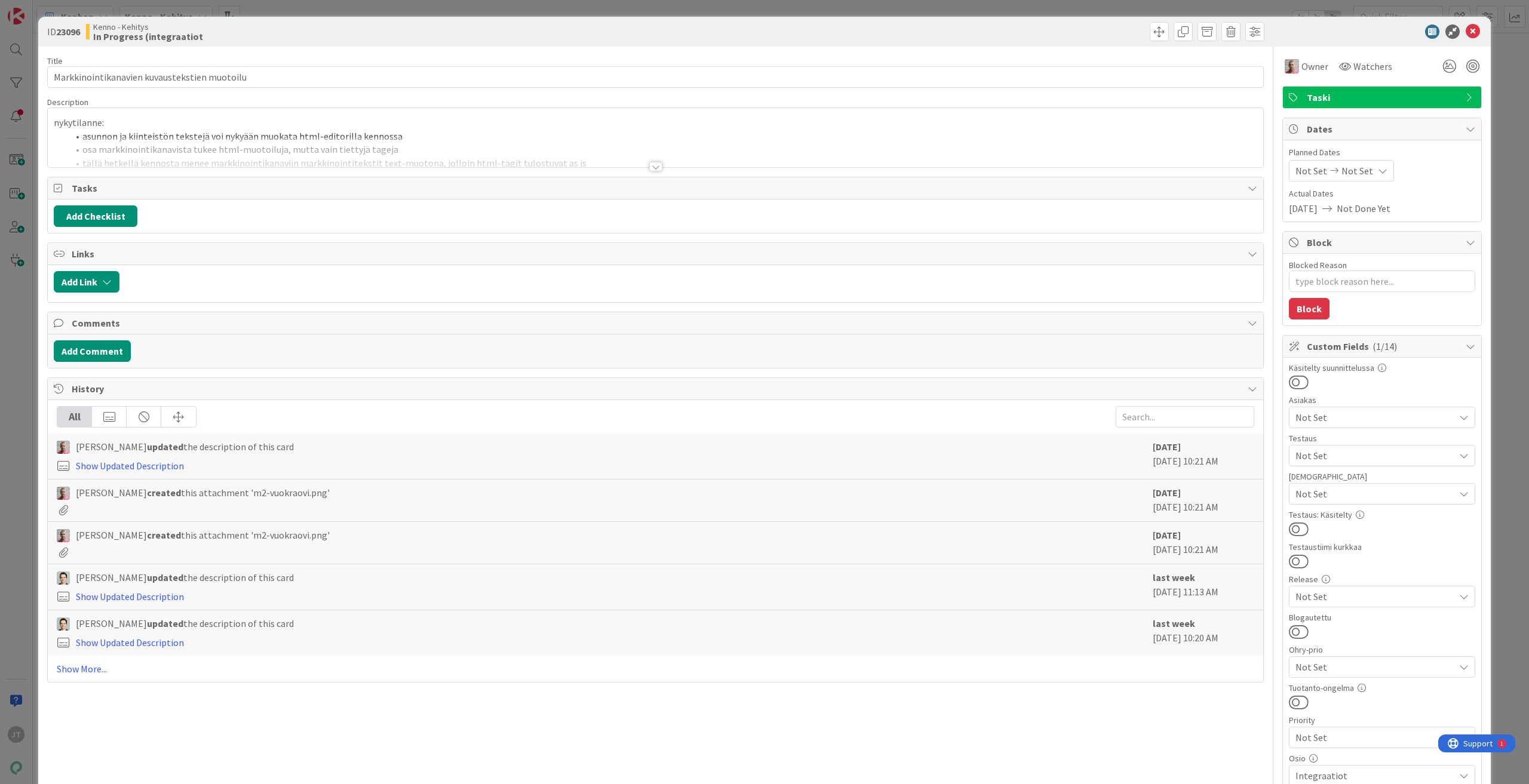
click at [649, 165] on div at bounding box center [656, 167] width 13 height 9
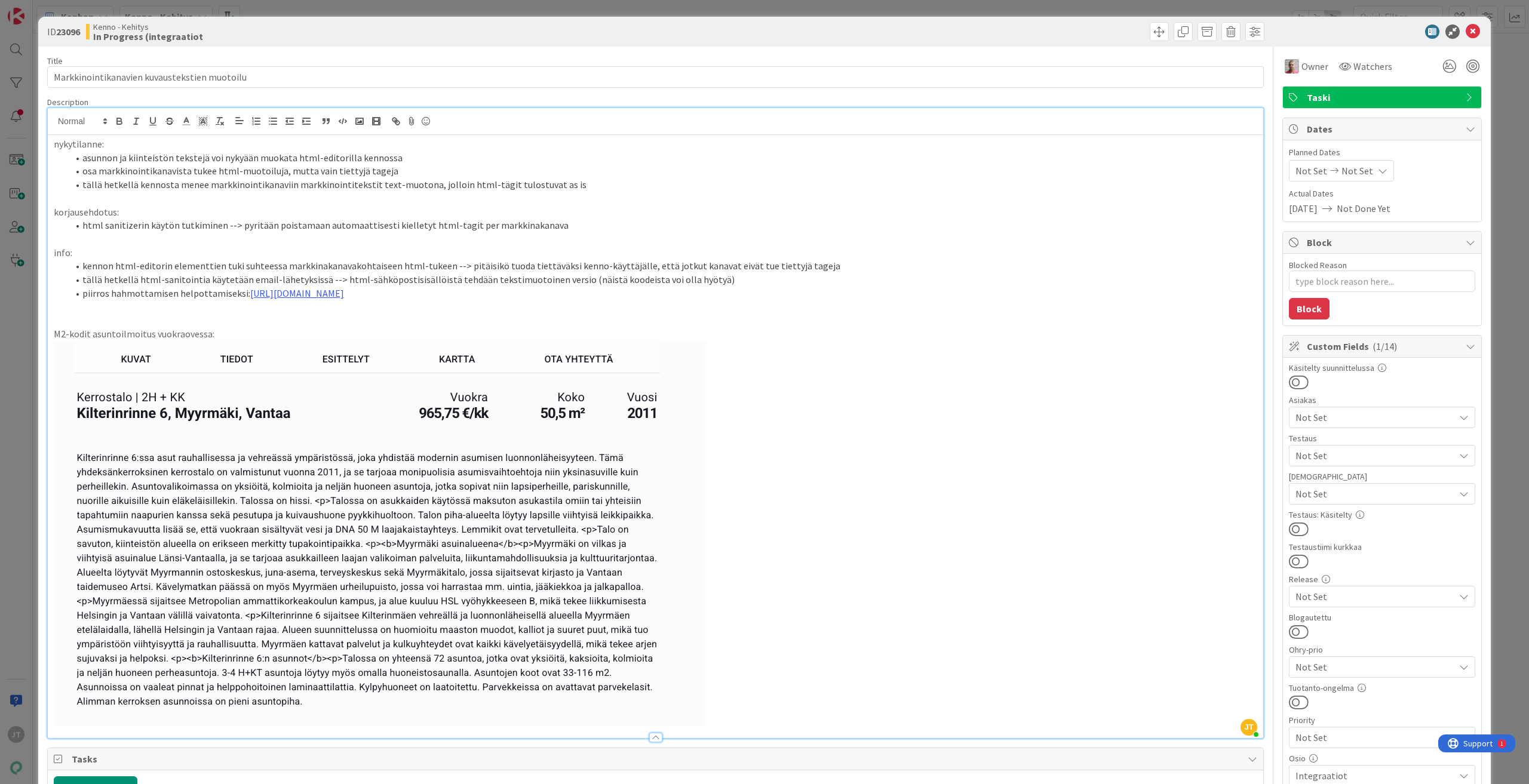
type textarea "x"
click at [1465, 25] on icon at bounding box center [1472, 31] width 14 height 14
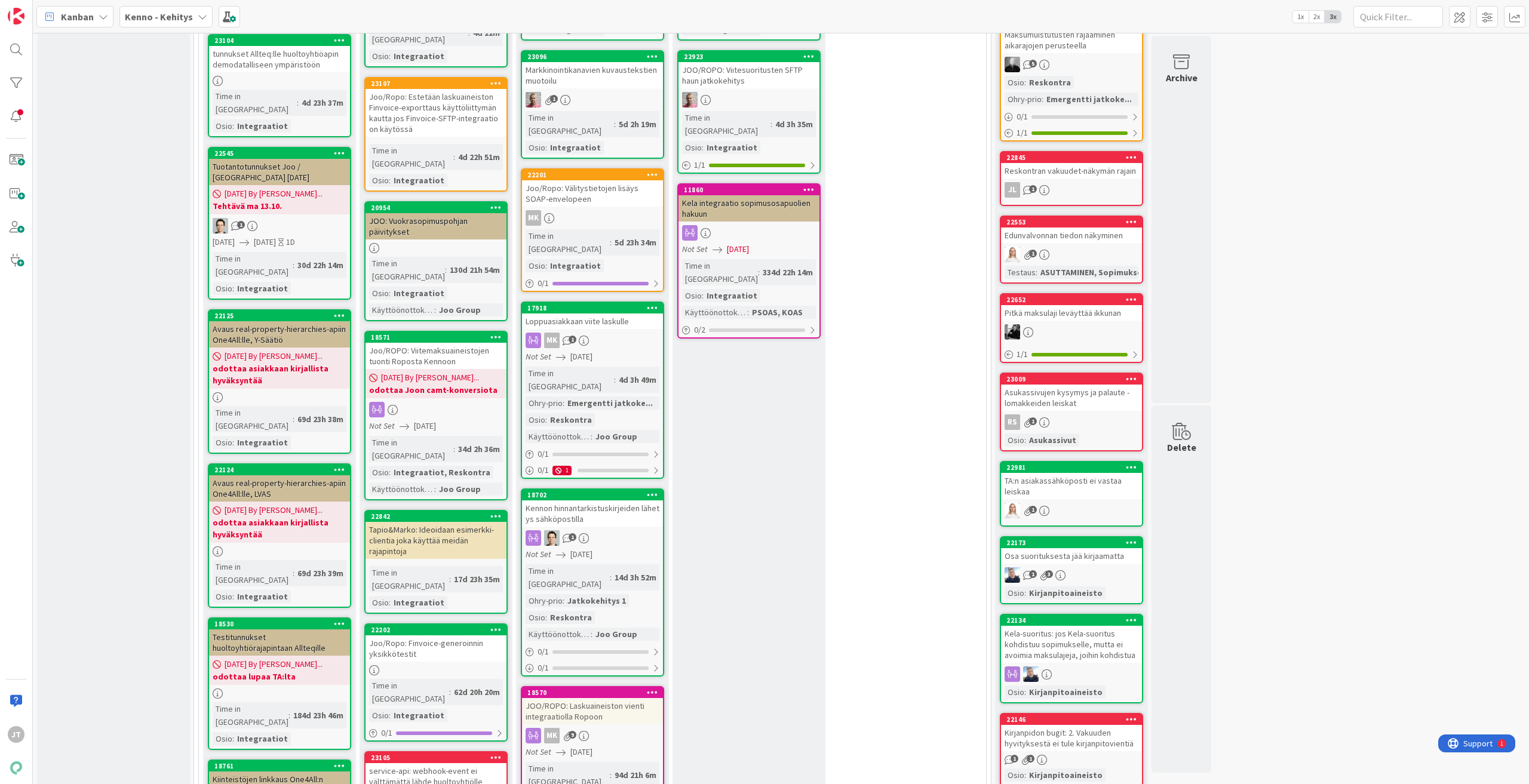
scroll to position [717, 0]
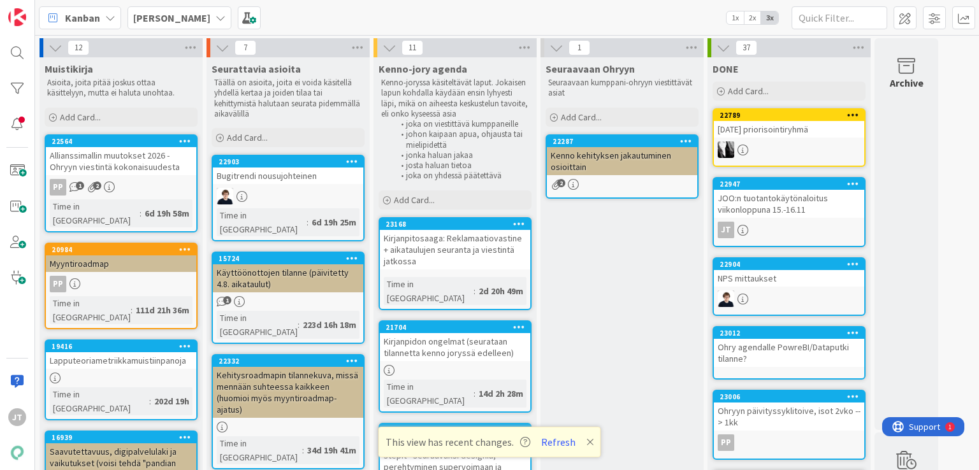
drag, startPoint x: 969, startPoint y: 113, endPoint x: 966, endPoint y: 131, distance: 17.4
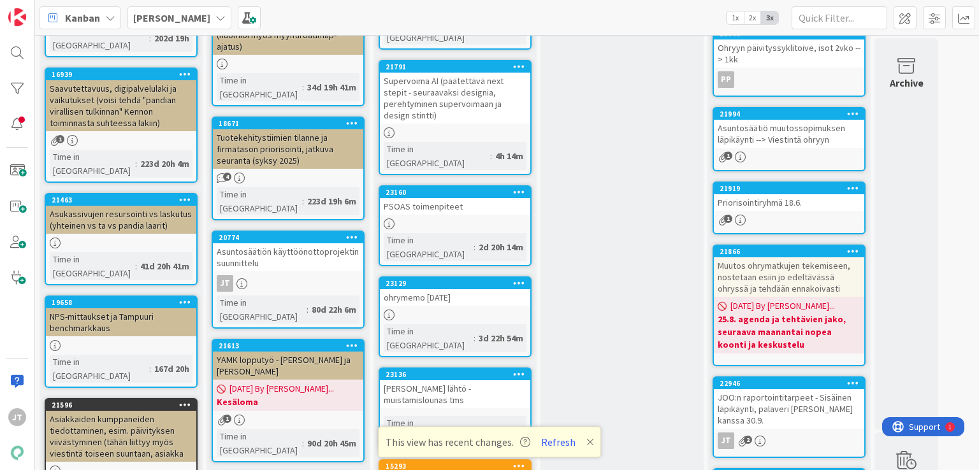
scroll to position [360, 0]
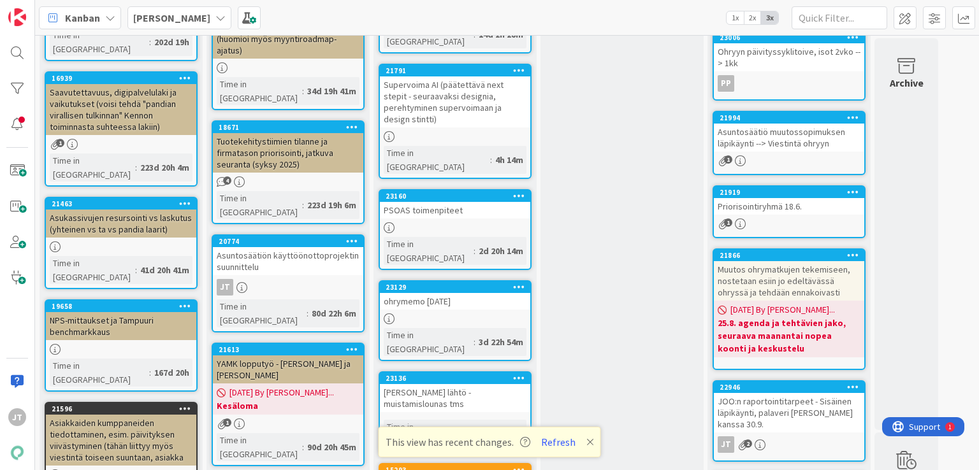
click at [590, 438] on icon at bounding box center [591, 442] width 8 height 10
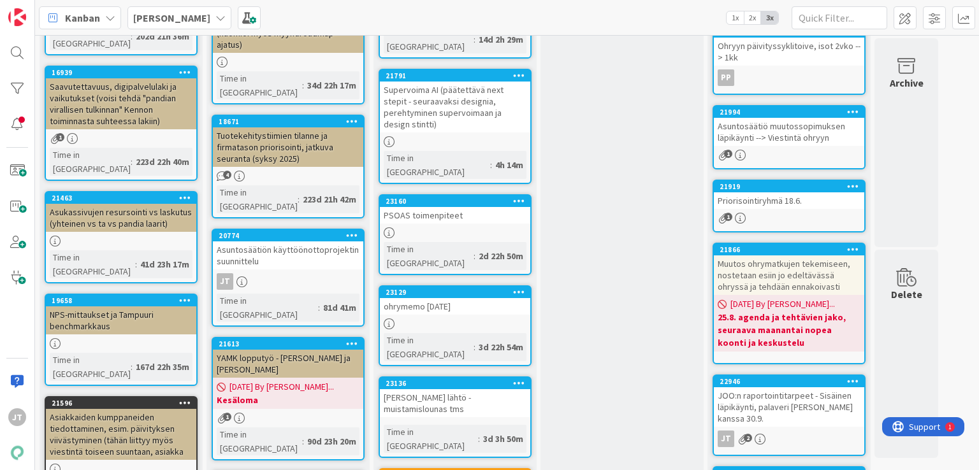
scroll to position [358, 0]
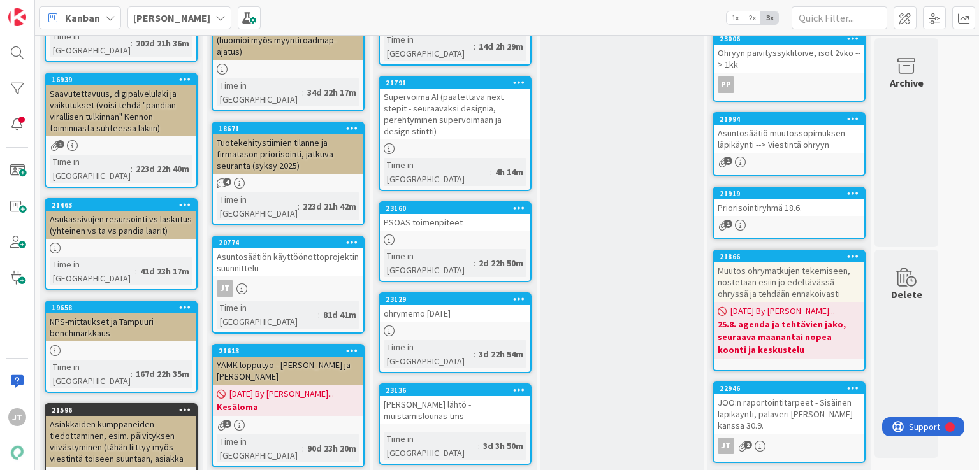
click at [472, 201] on link "23160 PSOAS toimenpiteet Time in [GEOGRAPHIC_DATA] : 2d 22h 50m" at bounding box center [455, 241] width 153 height 81
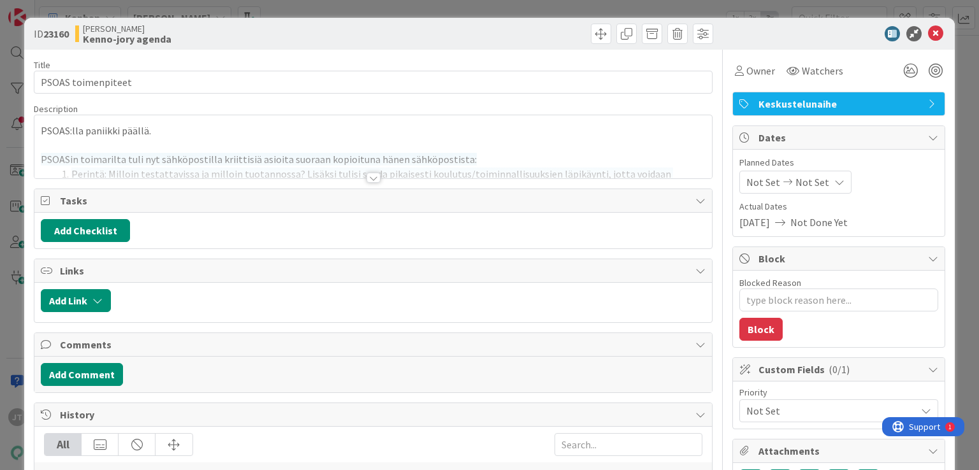
click at [370, 177] on div at bounding box center [374, 178] width 14 height 10
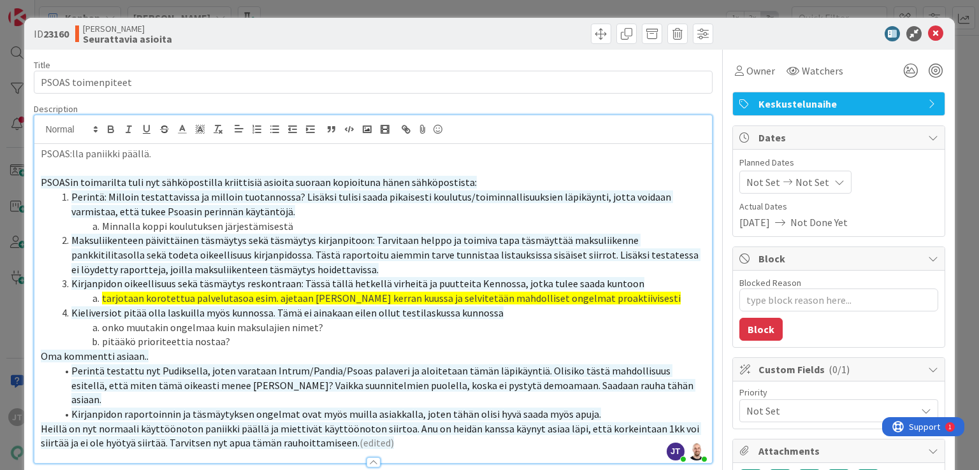
type textarea "x"
